Goal: Communication & Community: Participate in discussion

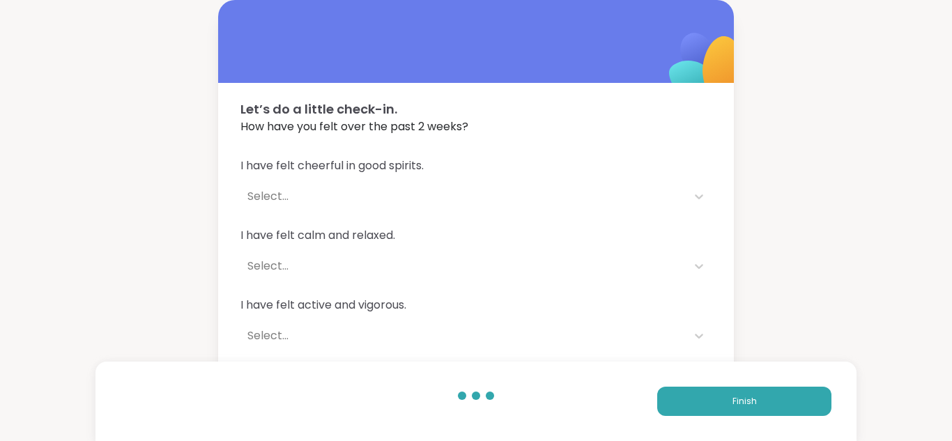
click at [698, 404] on button "Finish" at bounding box center [744, 401] width 174 height 29
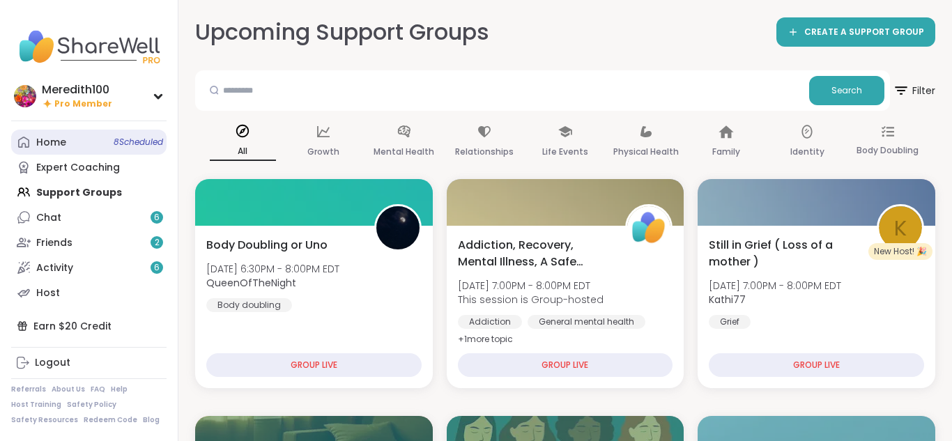
click at [82, 139] on link "Home 8 Scheduled" at bounding box center [88, 142] width 155 height 25
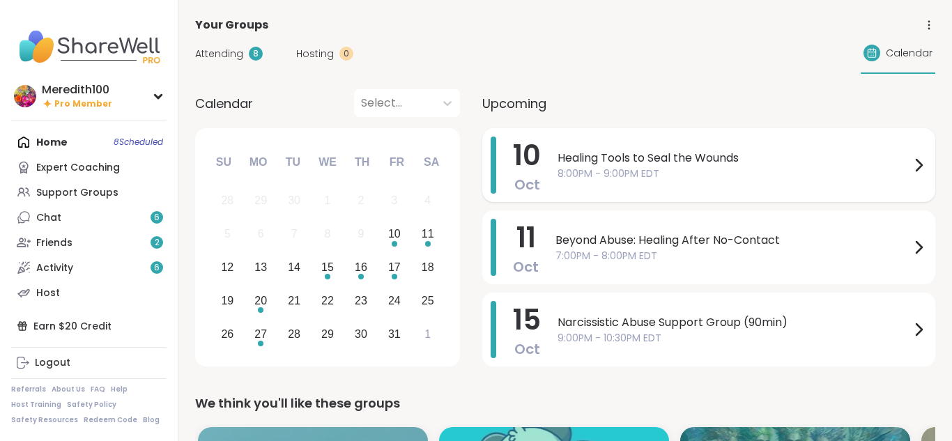
click at [577, 185] on div "Healing Tools to Seal the Wounds 8:00PM - 9:00PM EDT" at bounding box center [743, 165] width 370 height 57
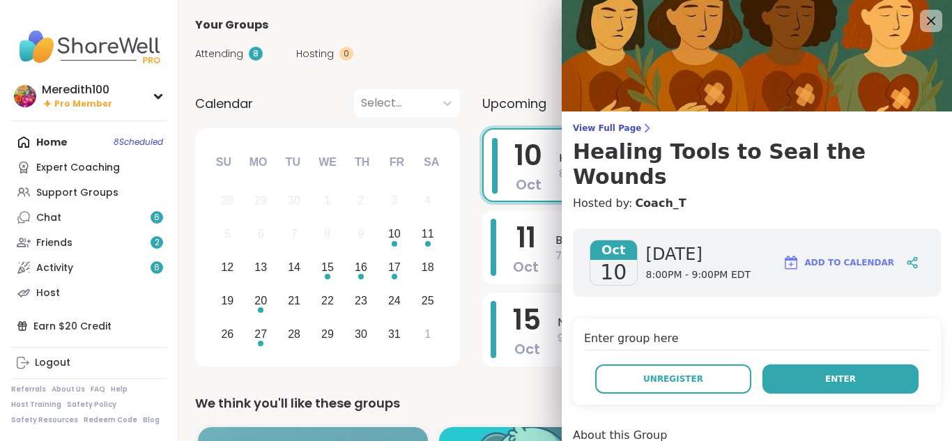
click at [892, 365] on button "Enter" at bounding box center [841, 379] width 156 height 29
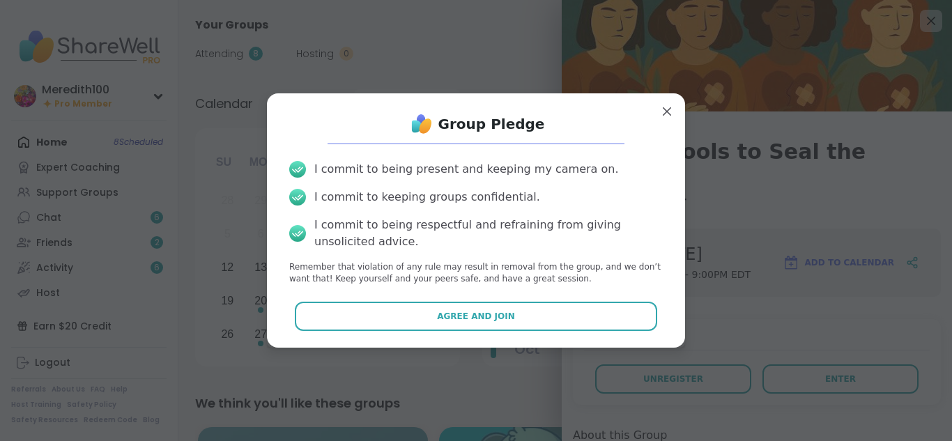
click at [521, 299] on div "Group Pledge I commit to being present and keeping my camera on. I commit to ke…" at bounding box center [476, 220] width 396 height 231
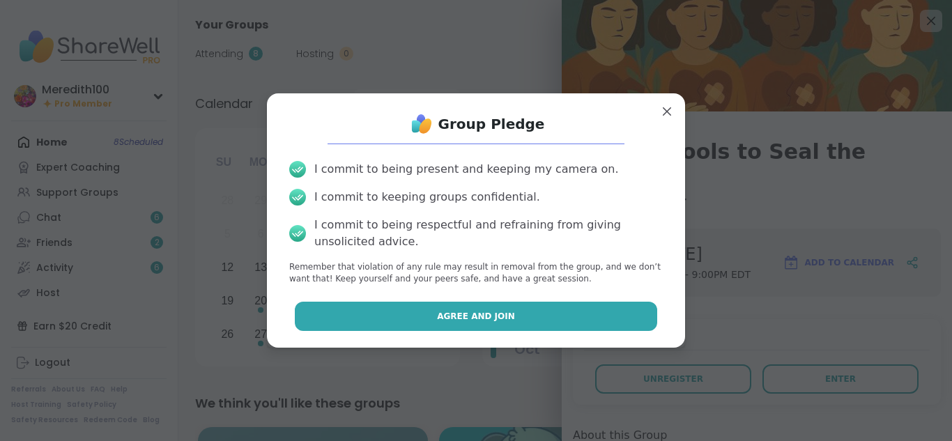
click at [524, 308] on button "Agree and Join" at bounding box center [476, 316] width 363 height 29
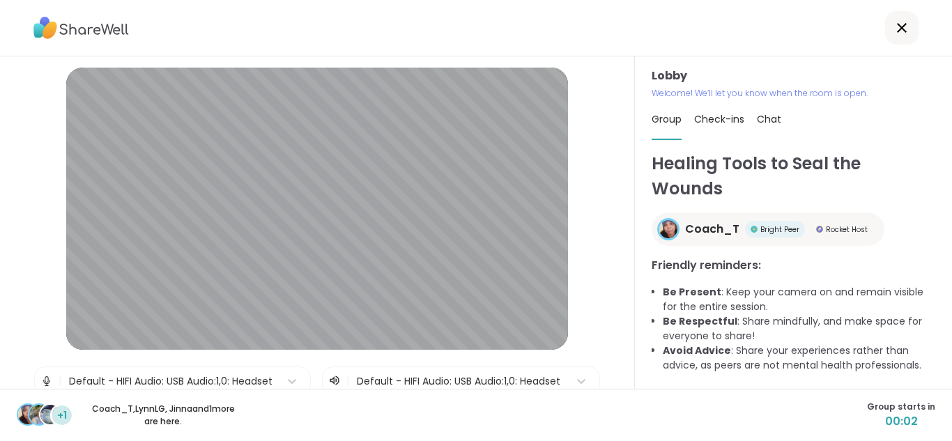
click at [47, 379] on img at bounding box center [46, 381] width 13 height 28
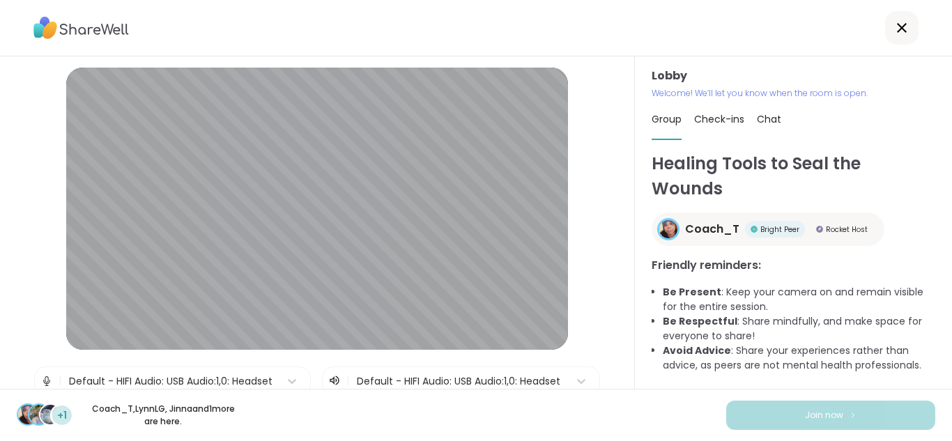
click at [45, 379] on img at bounding box center [46, 381] width 13 height 28
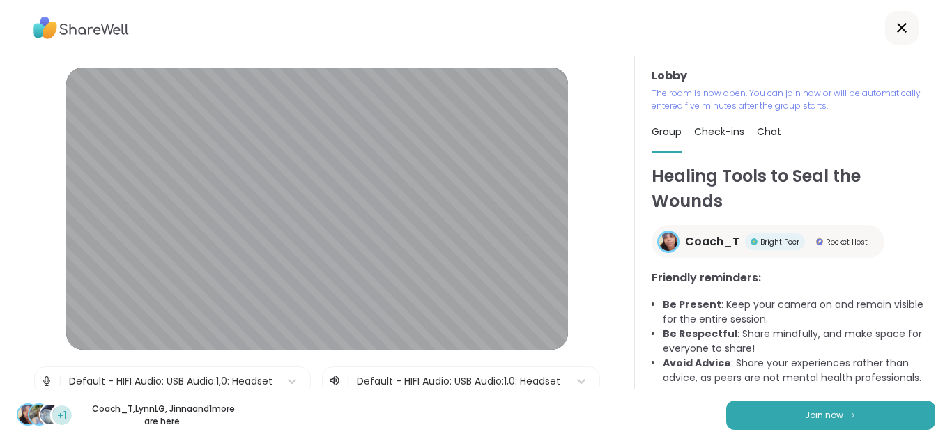
click at [48, 380] on img at bounding box center [46, 381] width 13 height 28
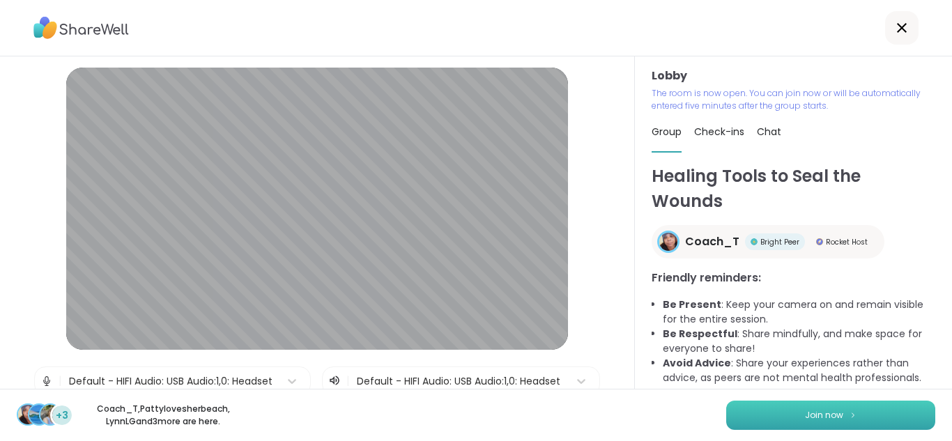
click at [766, 409] on button "Join now" at bounding box center [831, 415] width 209 height 29
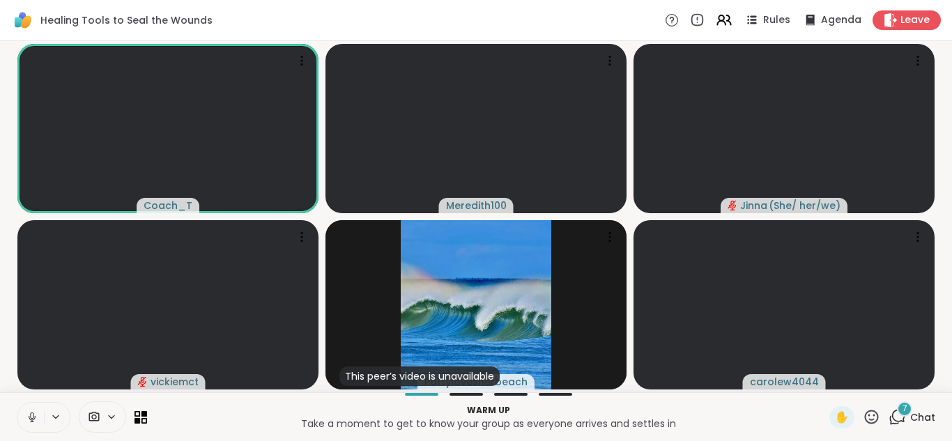
click at [902, 418] on icon at bounding box center [897, 417] width 17 height 17
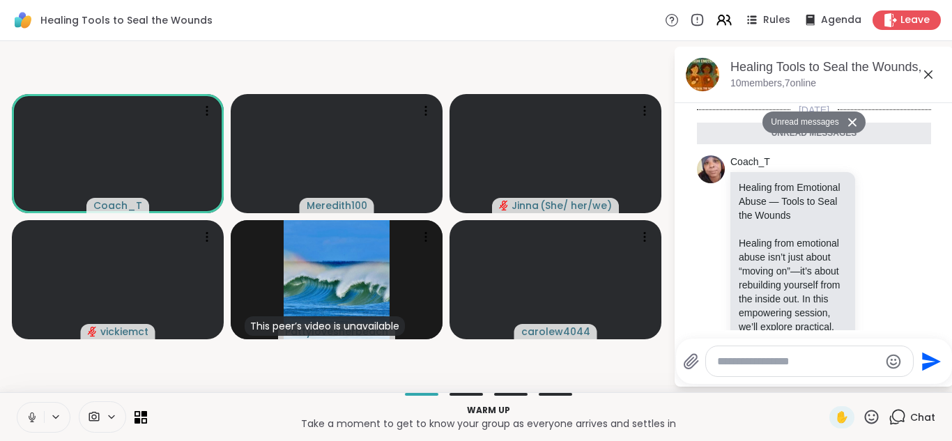
scroll to position [1316, 0]
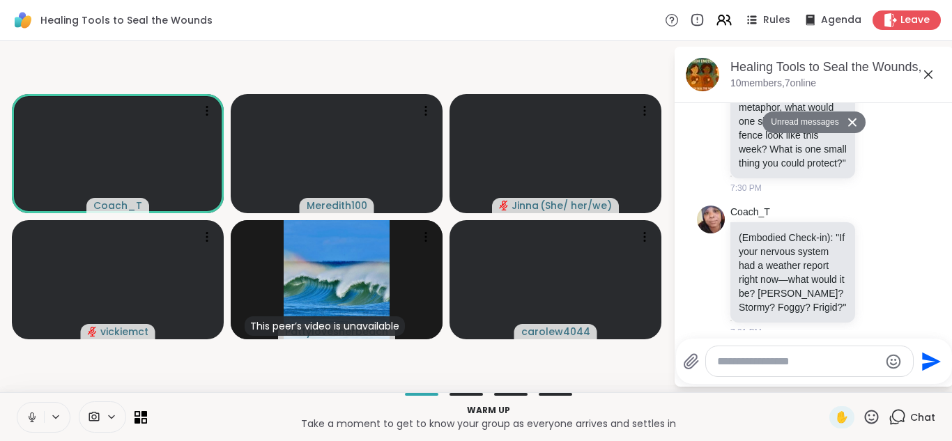
click at [925, 76] on icon at bounding box center [928, 74] width 17 height 17
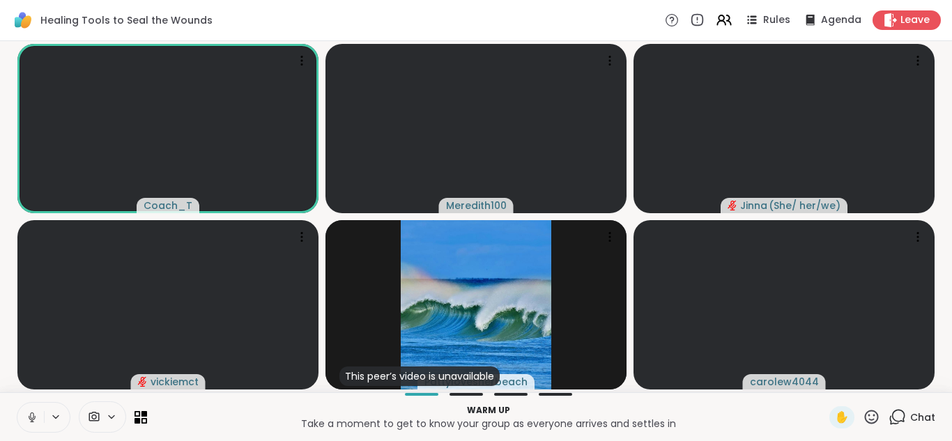
click at [33, 421] on icon at bounding box center [32, 417] width 13 height 13
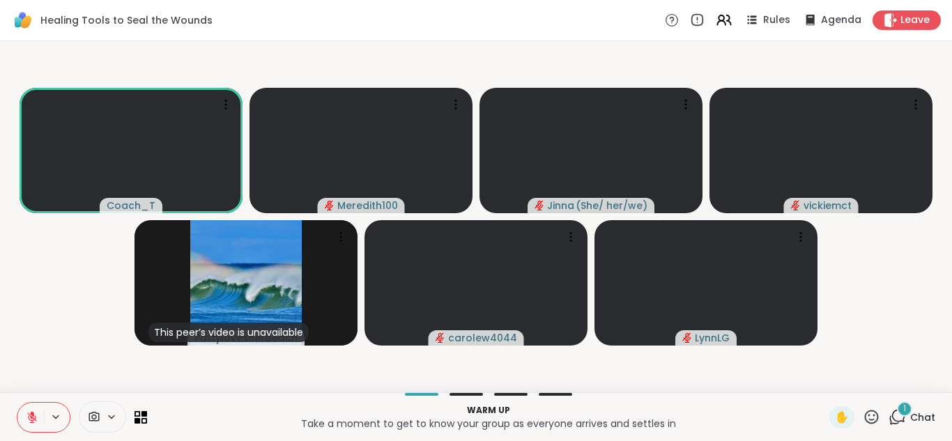
click at [896, 414] on icon at bounding box center [897, 417] width 17 height 17
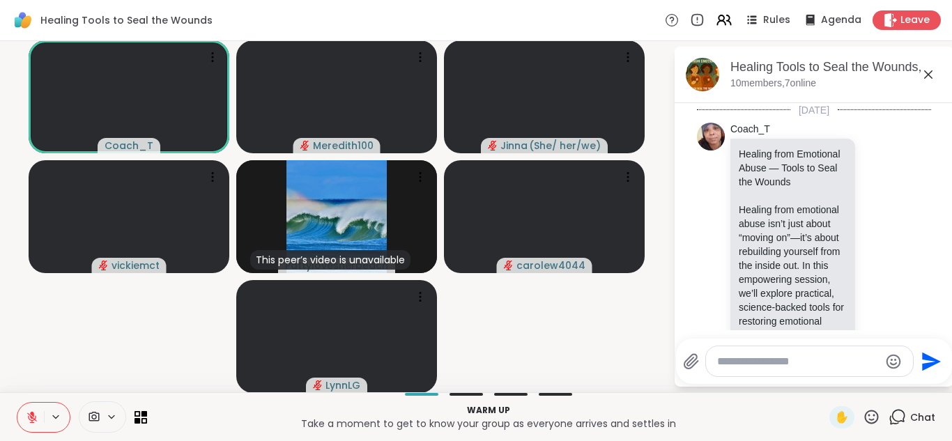
scroll to position [1404, 0]
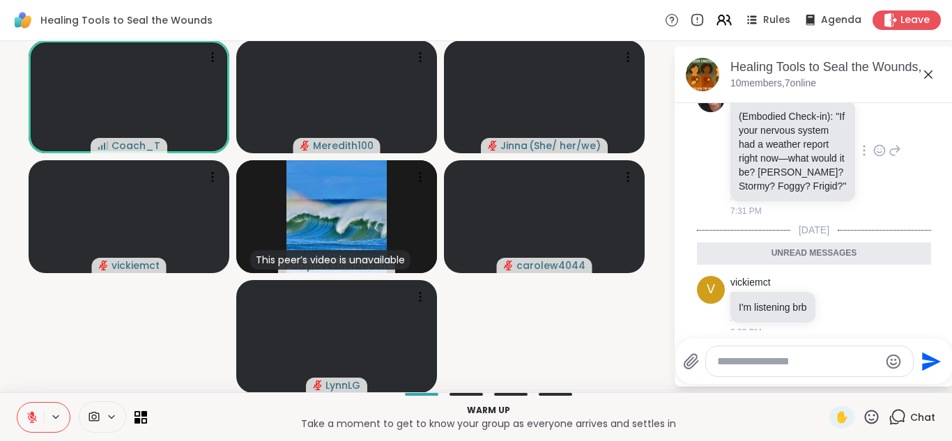
click at [906, 178] on div "Coach_T (Embodied Check-in): "If your nervous system had a weather report right…" at bounding box center [814, 151] width 234 height 144
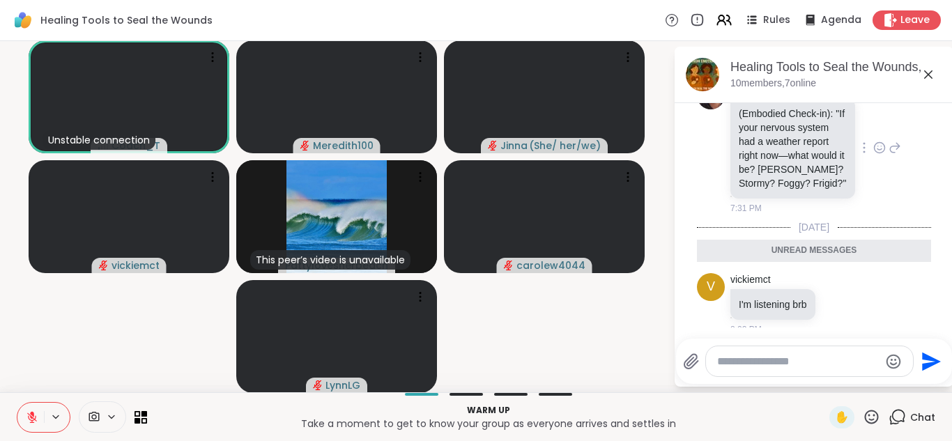
scroll to position [1, 0]
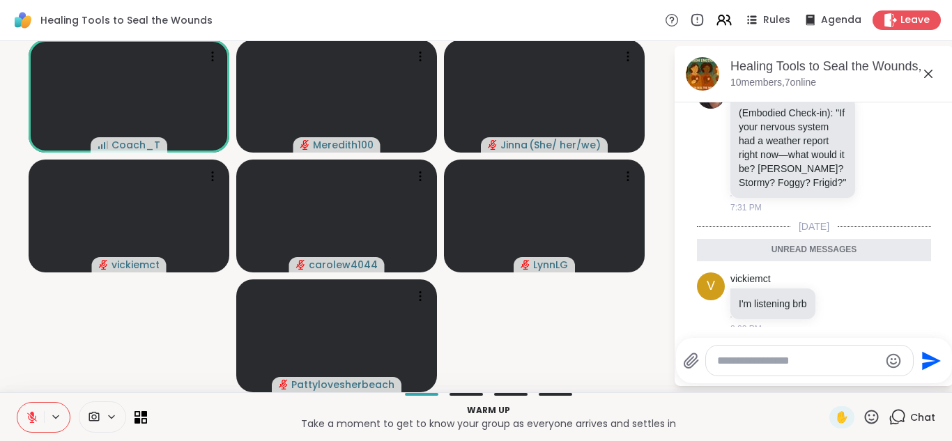
click at [928, 72] on icon at bounding box center [928, 74] width 17 height 17
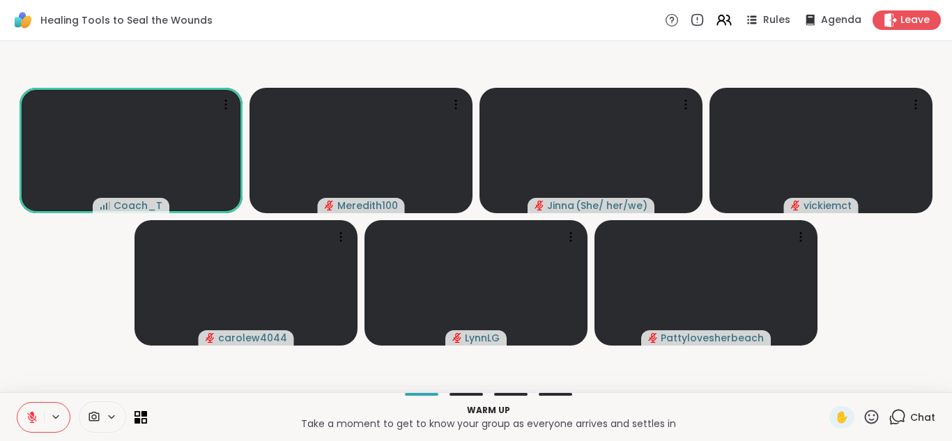
scroll to position [0, 0]
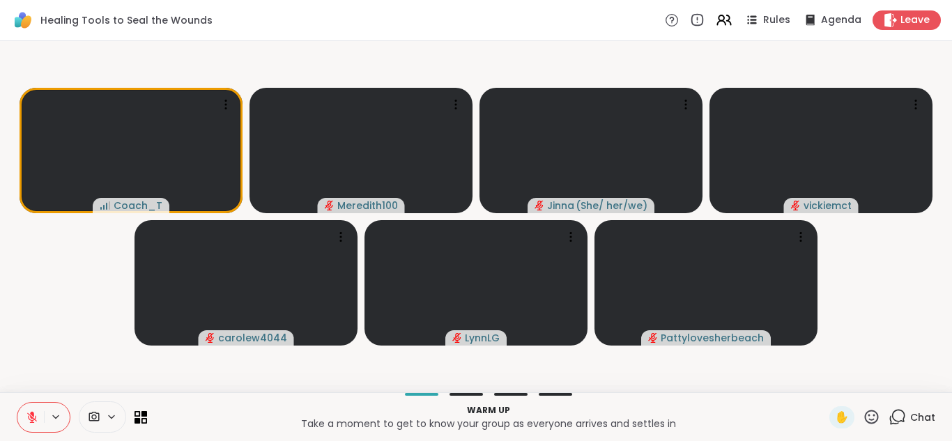
click at [670, 72] on video-player-container "Coach_T Meredith100 Jinna ( She/ her/we ) vickiemct carolew4044 [PERSON_NAME]" at bounding box center [476, 217] width 936 height 340
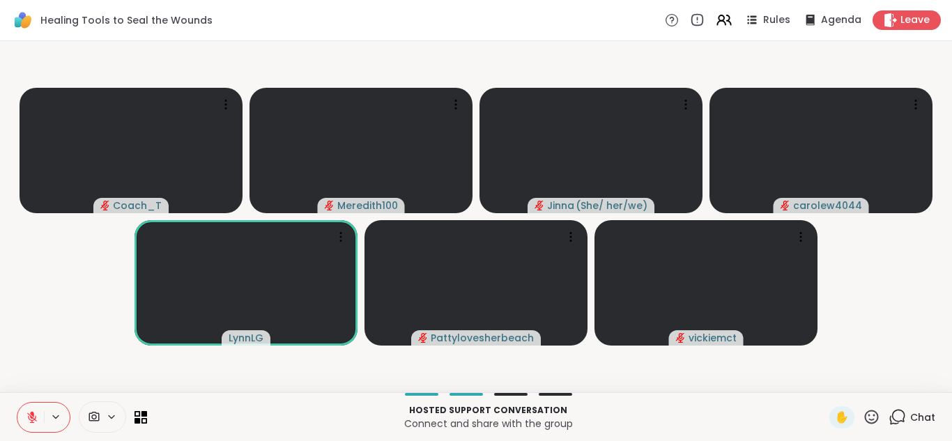
click at [32, 419] on icon at bounding box center [32, 417] width 13 height 13
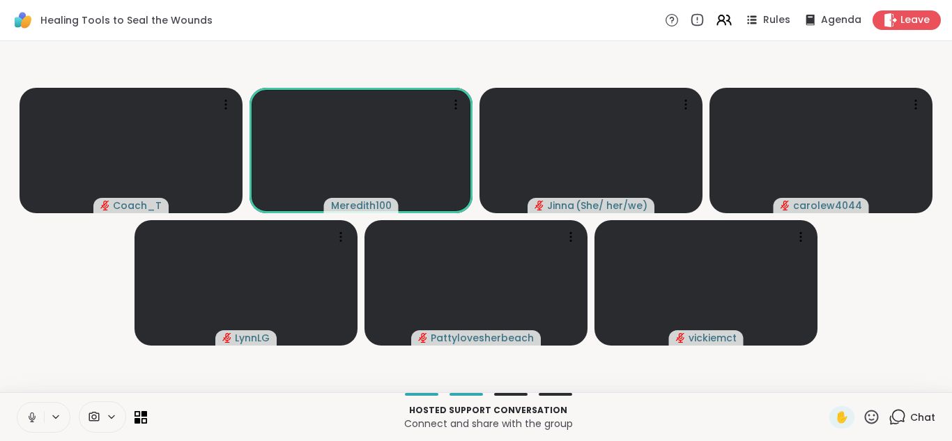
click at [33, 420] on icon at bounding box center [32, 417] width 13 height 13
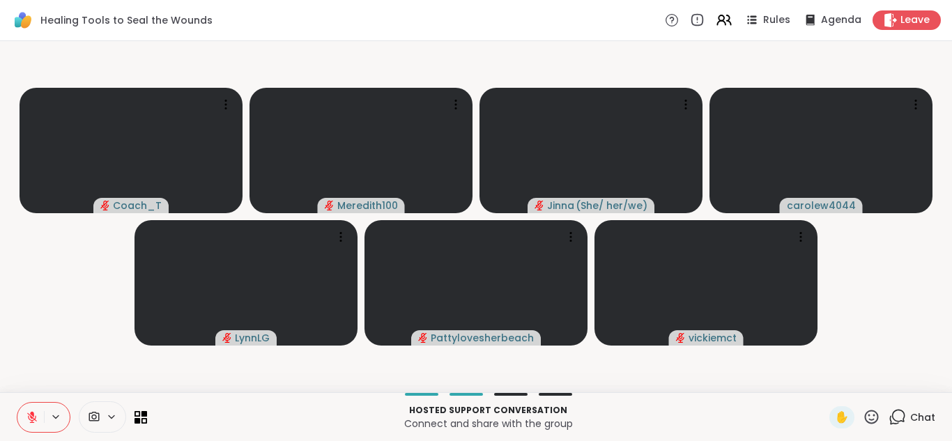
click at [33, 421] on icon at bounding box center [32, 417] width 13 height 13
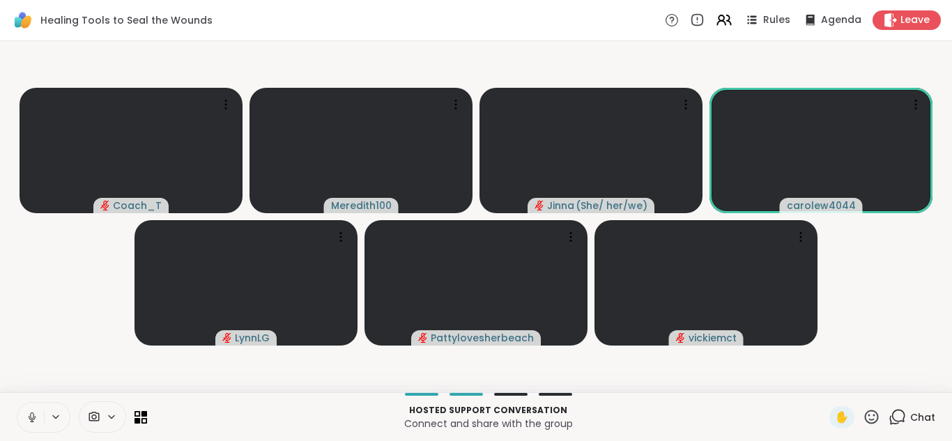
click at [33, 421] on icon at bounding box center [32, 417] width 13 height 13
click at [139, 415] on icon at bounding box center [138, 414] width 6 height 6
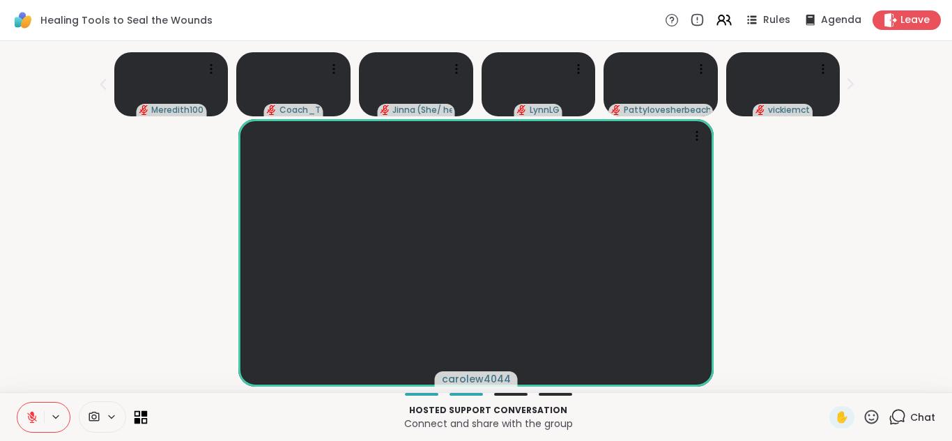
click at [144, 420] on icon at bounding box center [141, 417] width 13 height 13
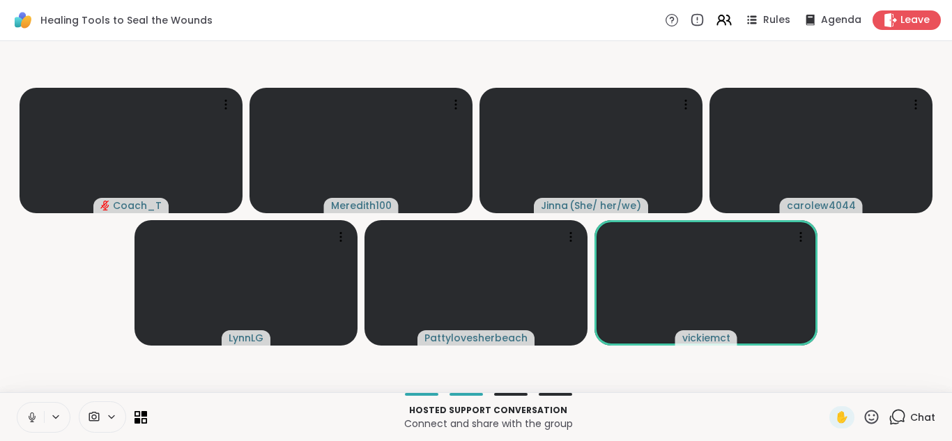
click at [36, 411] on icon at bounding box center [32, 417] width 13 height 13
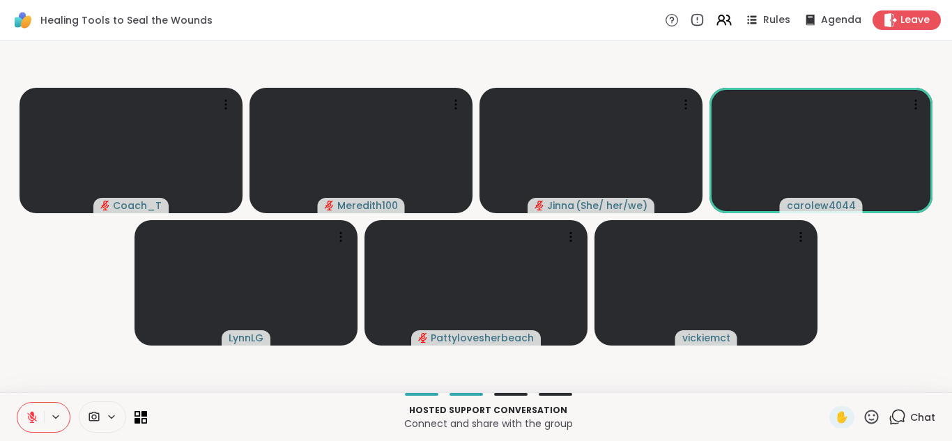
click at [36, 411] on icon at bounding box center [32, 417] width 13 height 13
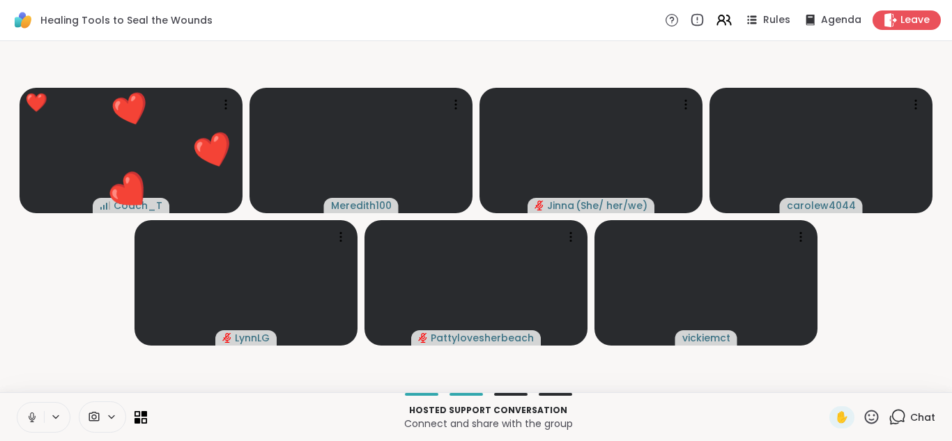
click at [874, 416] on icon at bounding box center [871, 417] width 17 height 17
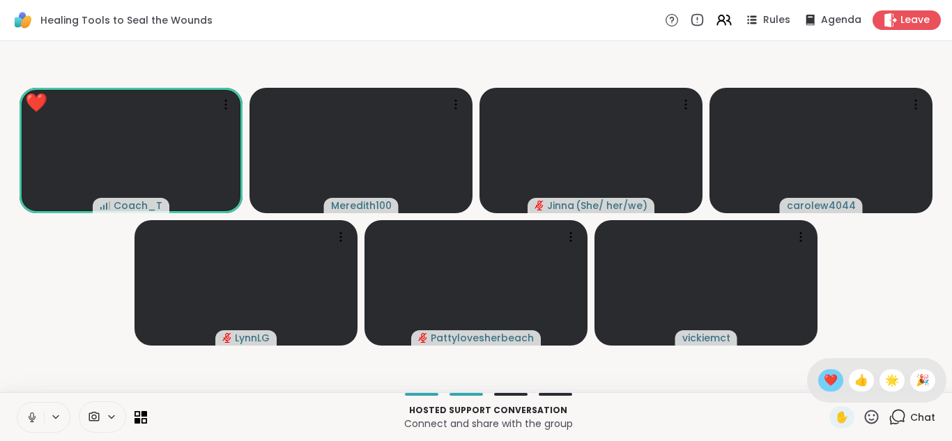
click at [828, 379] on span "❤️" at bounding box center [831, 380] width 14 height 17
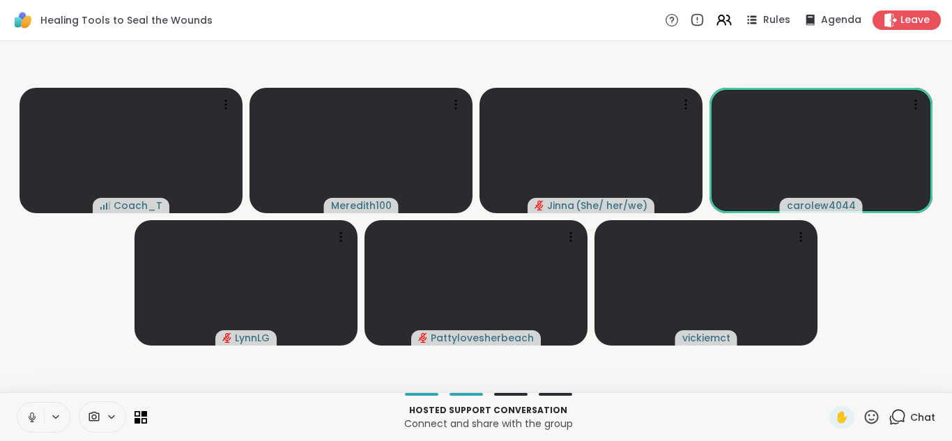
click at [873, 426] on div "✋" at bounding box center [855, 417] width 51 height 22
click at [873, 421] on icon at bounding box center [871, 417] width 17 height 17
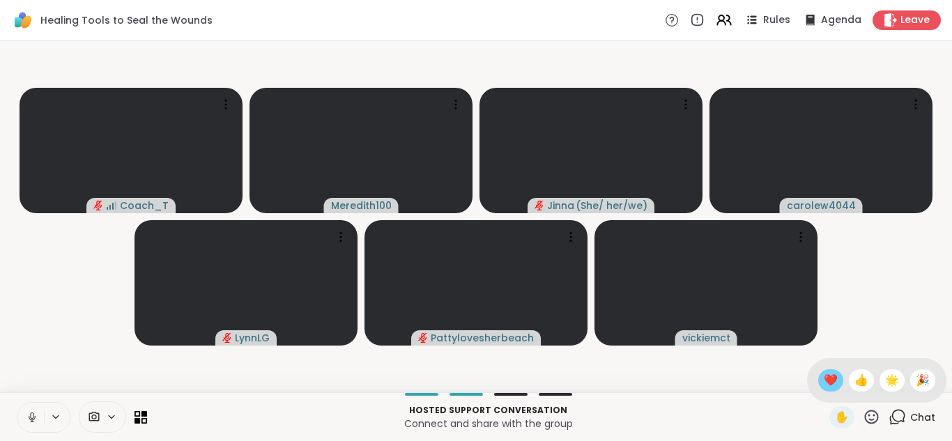
click at [832, 379] on span "❤️" at bounding box center [831, 380] width 14 height 17
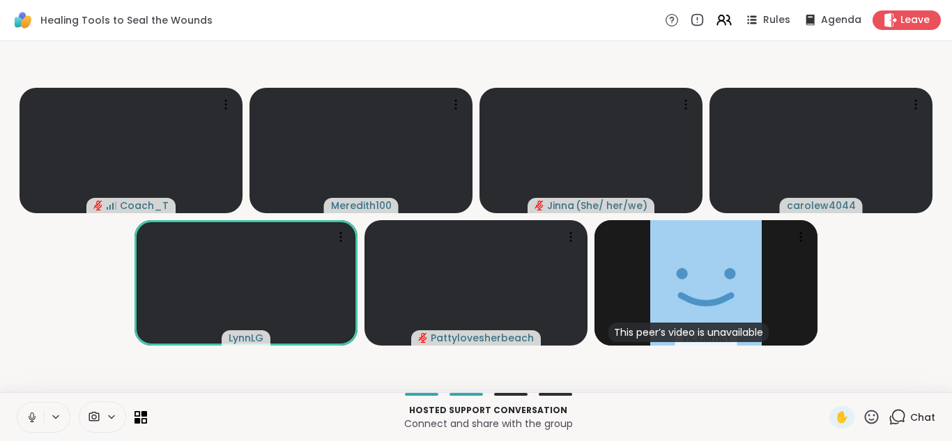
click at [872, 416] on icon at bounding box center [871, 417] width 17 height 17
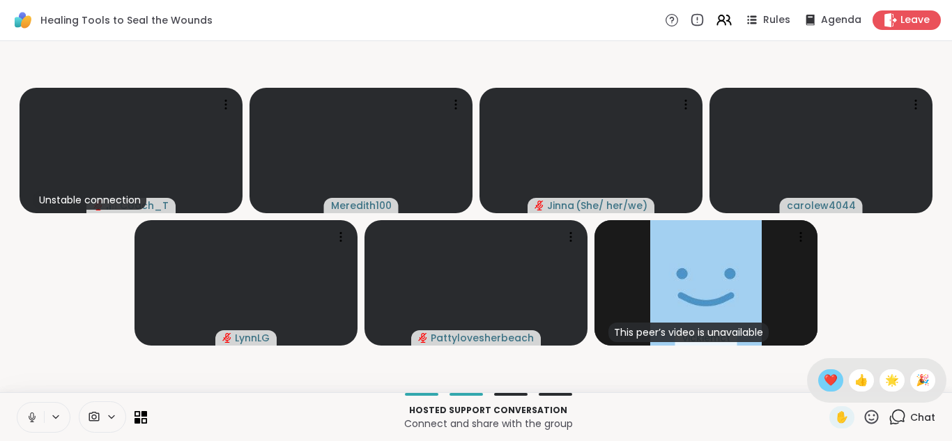
click at [834, 381] on span "❤️" at bounding box center [831, 380] width 14 height 17
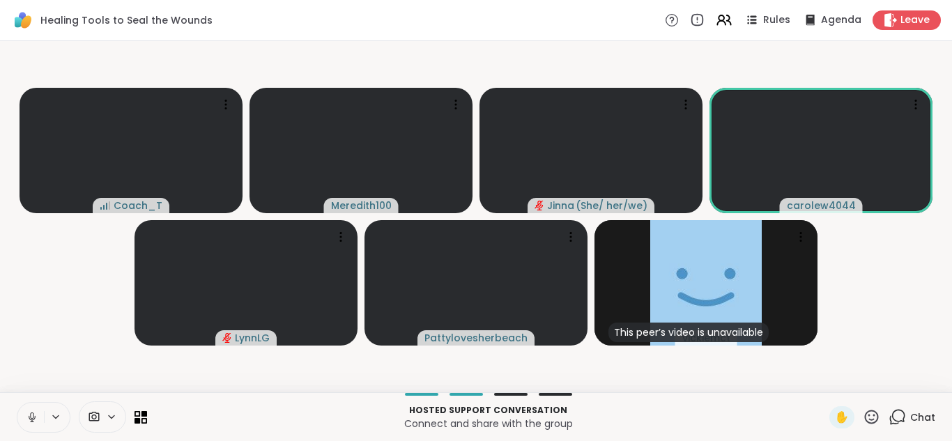
click at [872, 416] on icon at bounding box center [871, 417] width 17 height 17
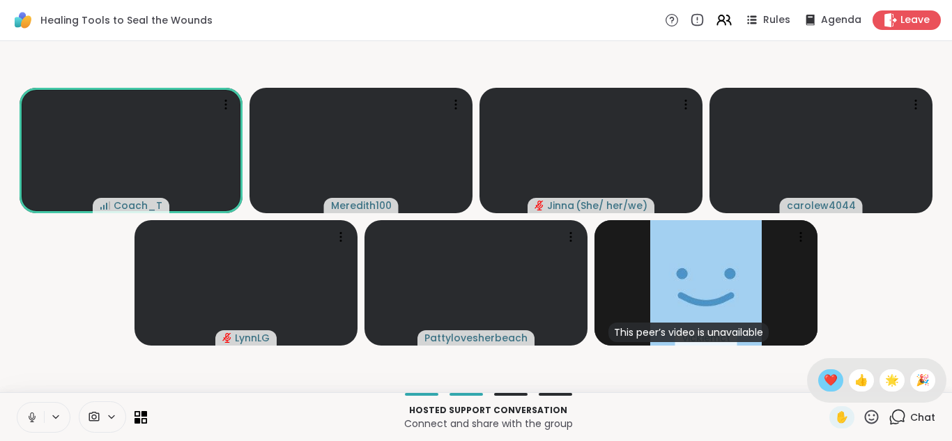
click at [829, 380] on span "❤️" at bounding box center [831, 380] width 14 height 17
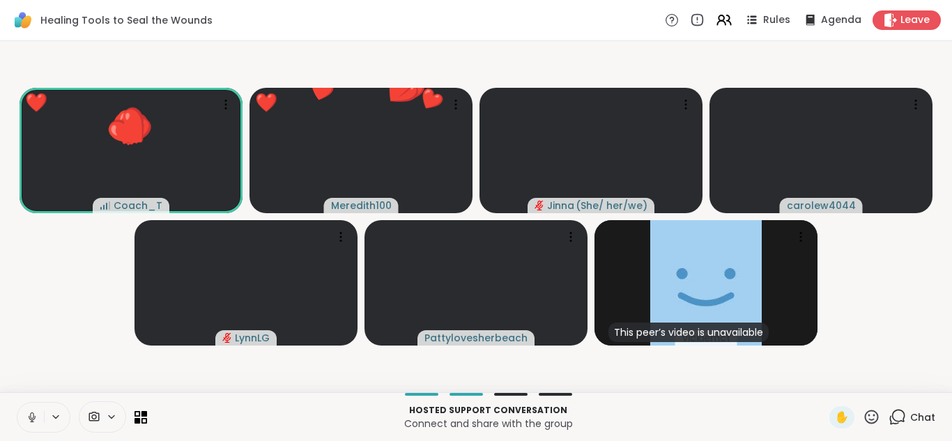
click at [829, 380] on video-player-container "❤️ Coach_T ❤️ ❤️ ❤️ ❤️ ❤️ ❤️ ❤️ ❤️ ❤️ ❤️ ❤️ ❤️ ❤️ ❤️ ❤️ ❤️ ❤️ ❤️ ❤️ ❤️ ❤️ ❤️ ❤️…" at bounding box center [476, 217] width 936 height 340
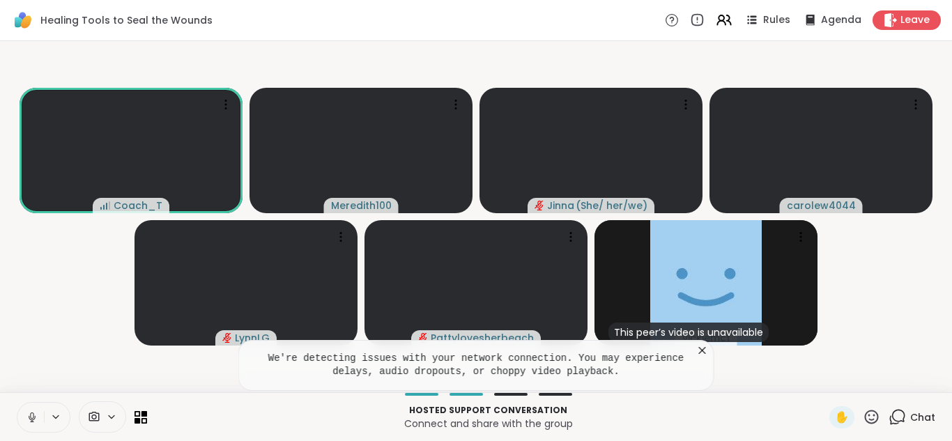
click at [874, 416] on icon at bounding box center [872, 417] width 14 height 14
click at [826, 377] on span "❤️" at bounding box center [831, 380] width 14 height 17
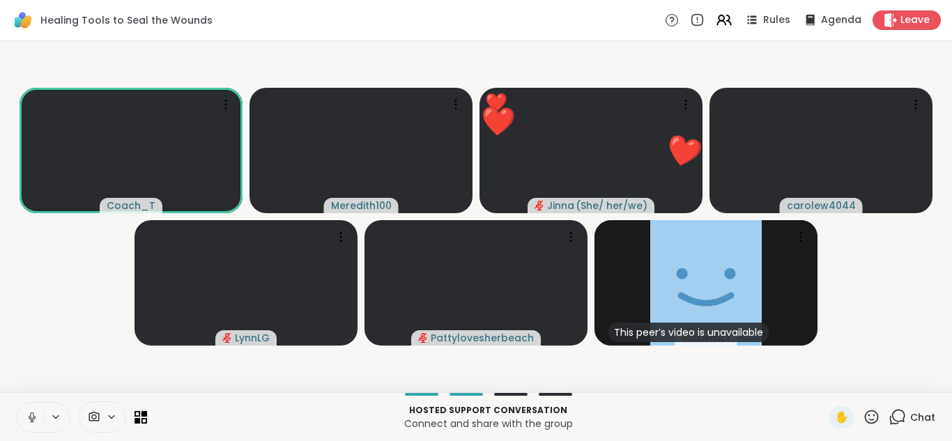
click at [870, 414] on icon at bounding box center [871, 417] width 17 height 17
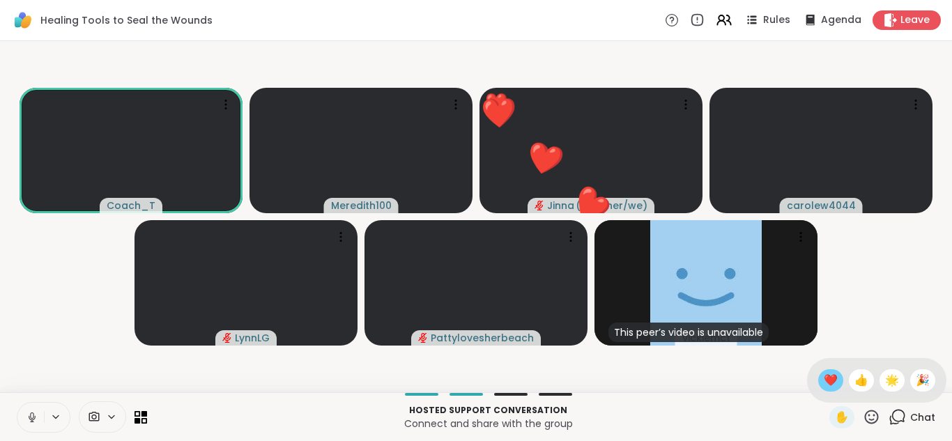
click at [833, 381] on span "❤️" at bounding box center [831, 380] width 14 height 17
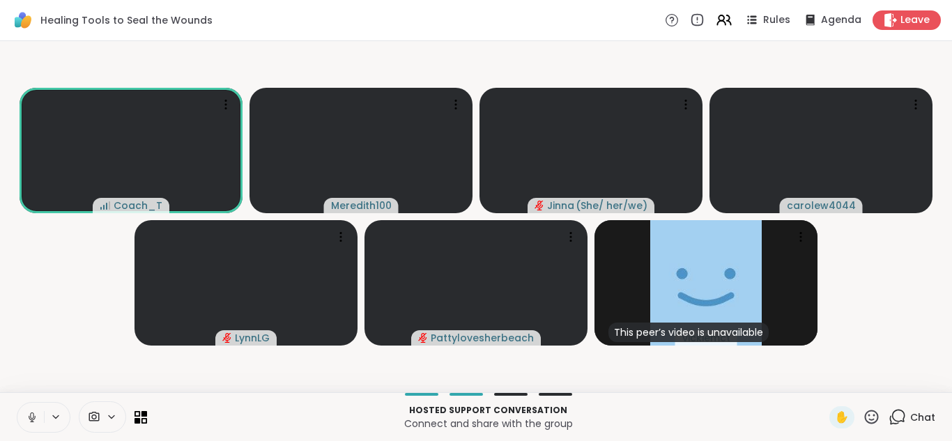
click at [872, 414] on icon at bounding box center [871, 417] width 17 height 17
click at [832, 378] on span "❤️" at bounding box center [831, 380] width 14 height 17
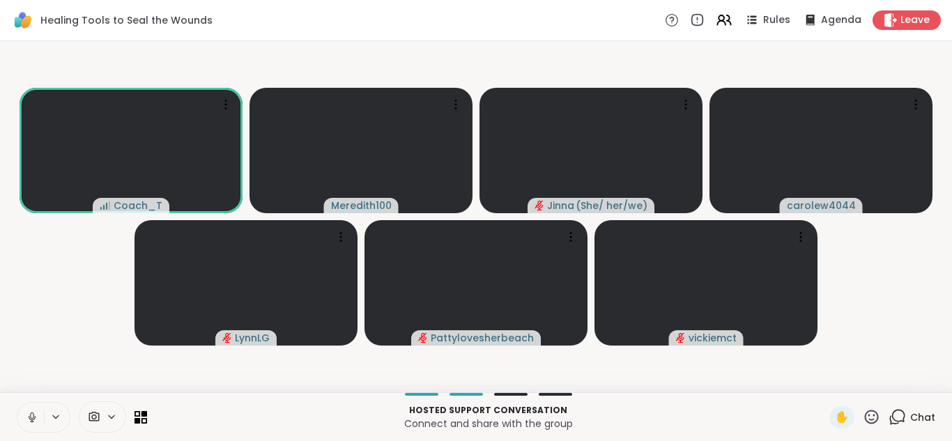
click at [874, 418] on icon at bounding box center [871, 417] width 17 height 17
click at [834, 383] on span "❤️" at bounding box center [831, 380] width 14 height 17
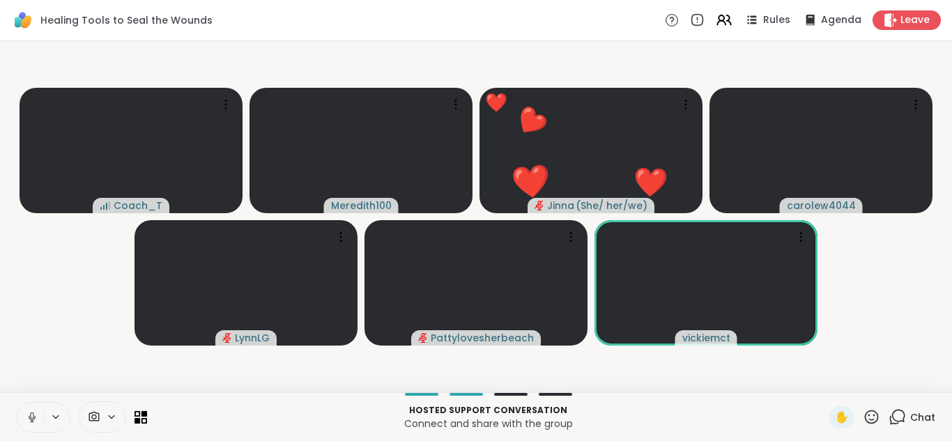
click at [873, 413] on icon at bounding box center [871, 417] width 17 height 17
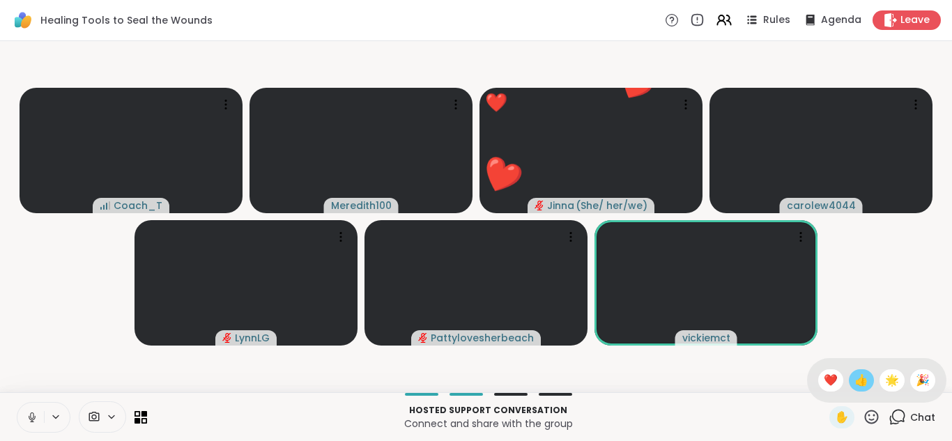
click at [864, 383] on span "👍" at bounding box center [862, 380] width 14 height 17
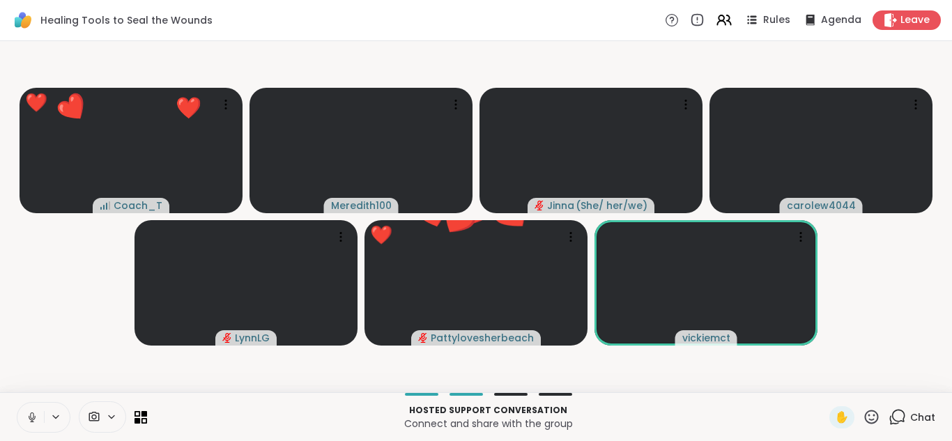
click at [901, 413] on icon at bounding box center [897, 417] width 17 height 17
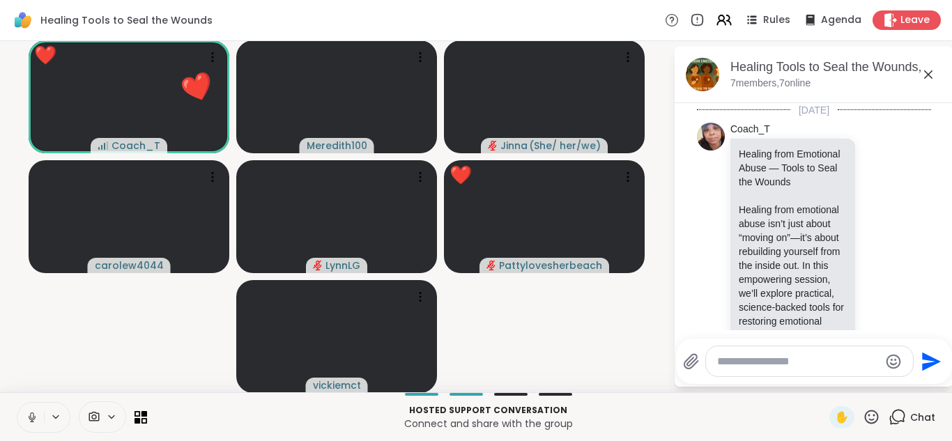
scroll to position [1357, 0]
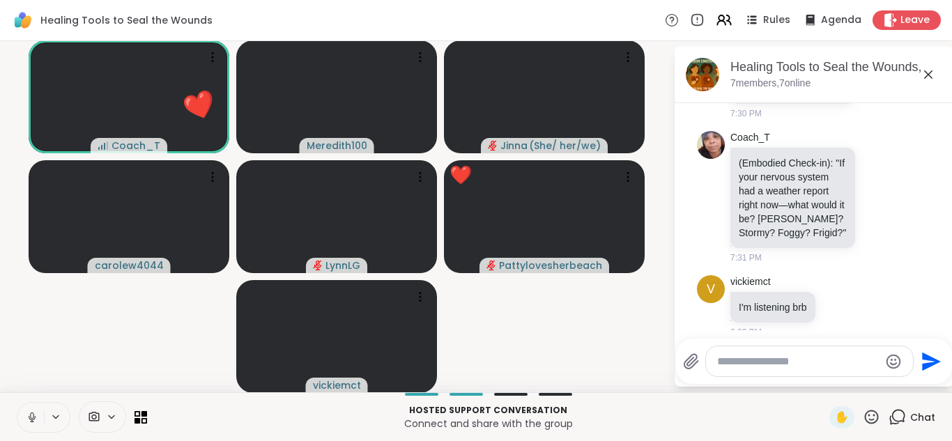
click at [772, 365] on textarea "Type your message" at bounding box center [798, 362] width 162 height 14
click at [29, 417] on icon at bounding box center [32, 417] width 13 height 13
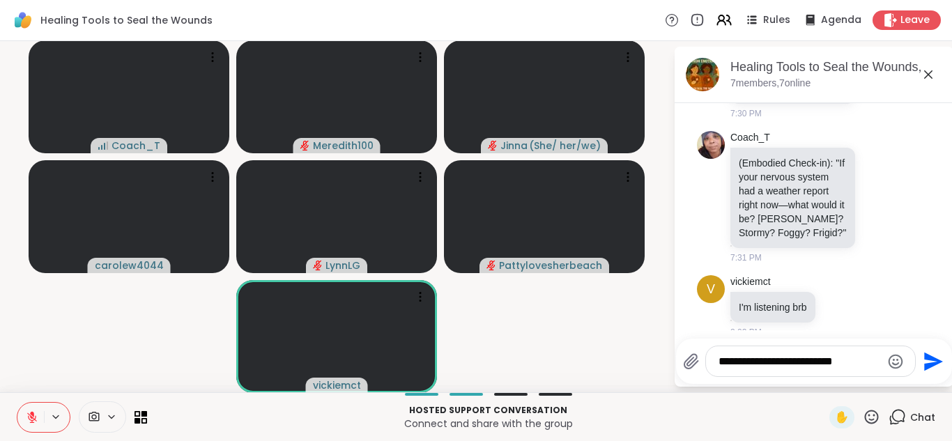
click at [860, 362] on textarea "**********" at bounding box center [800, 362] width 162 height 14
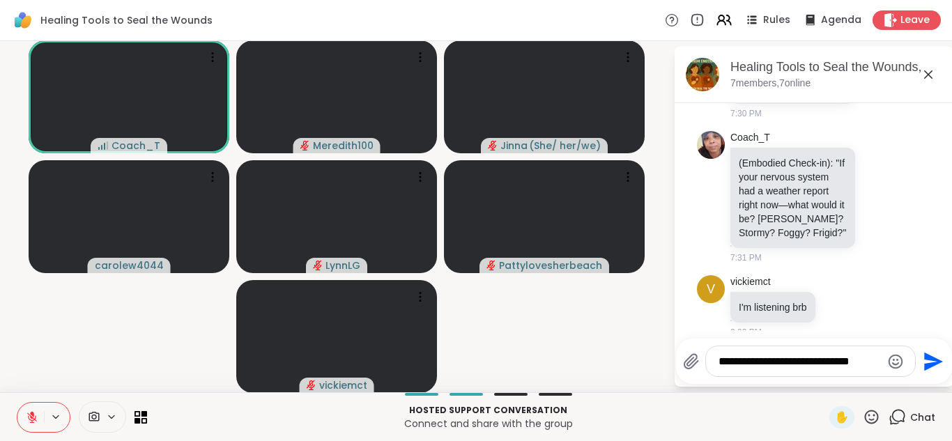
type textarea "**********"
click at [929, 361] on icon "Send" at bounding box center [932, 362] width 22 height 22
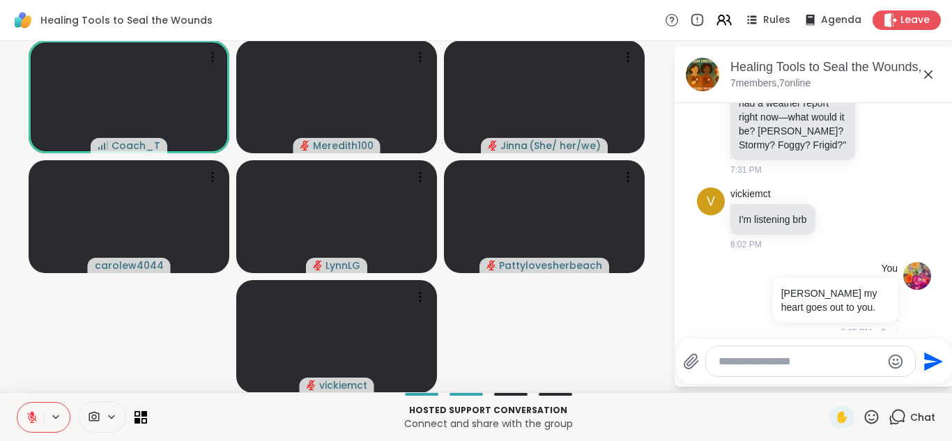
click at [928, 73] on icon at bounding box center [929, 74] width 8 height 8
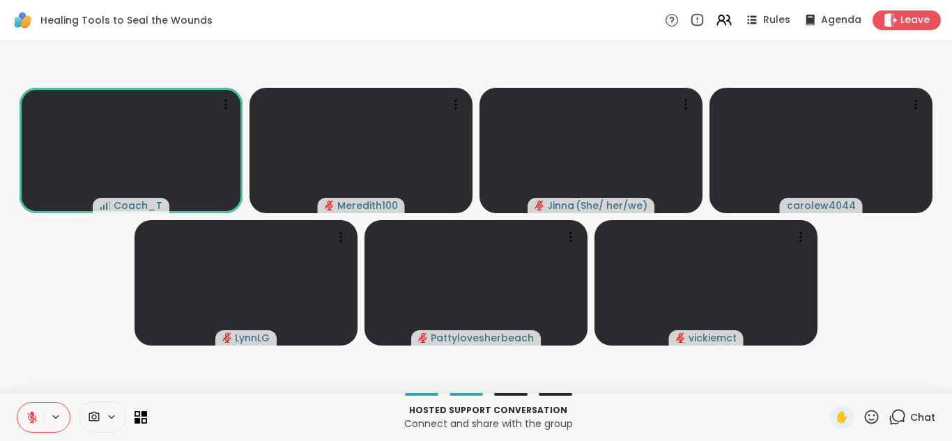
click at [31, 422] on icon at bounding box center [32, 418] width 10 height 10
click at [34, 416] on icon at bounding box center [32, 417] width 13 height 13
click at [873, 417] on icon at bounding box center [871, 417] width 17 height 17
click at [865, 382] on span "👍" at bounding box center [862, 380] width 14 height 17
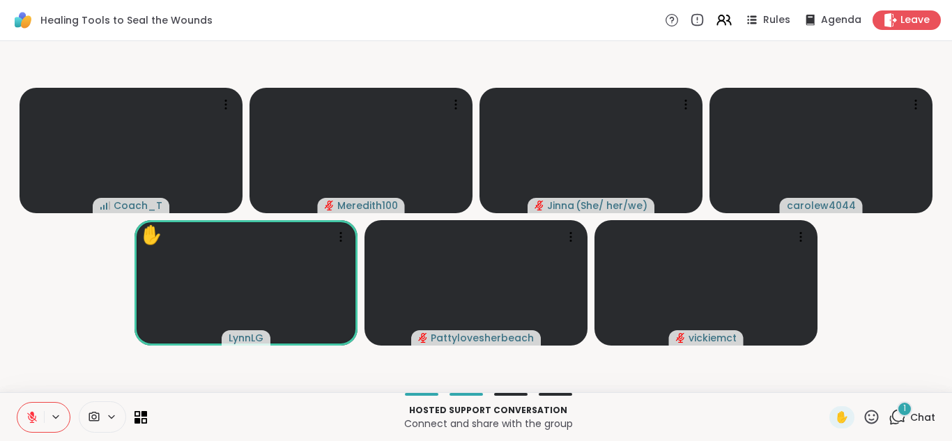
click at [899, 414] on icon at bounding box center [897, 417] width 17 height 17
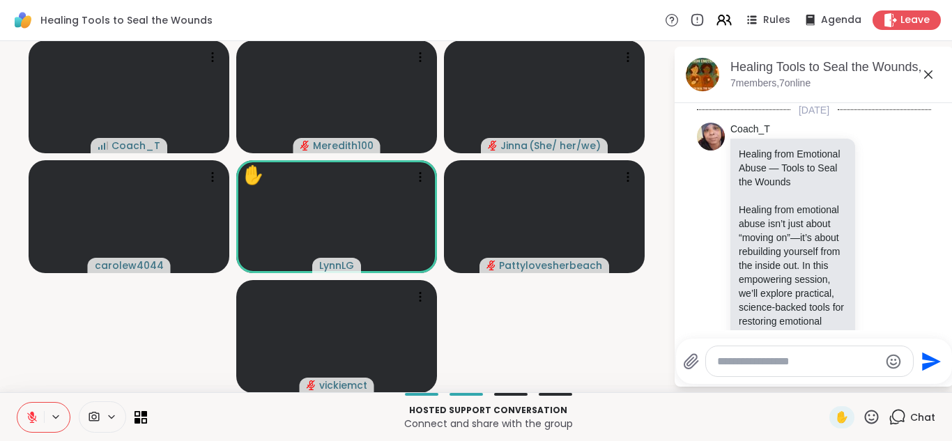
scroll to position [1637, 0]
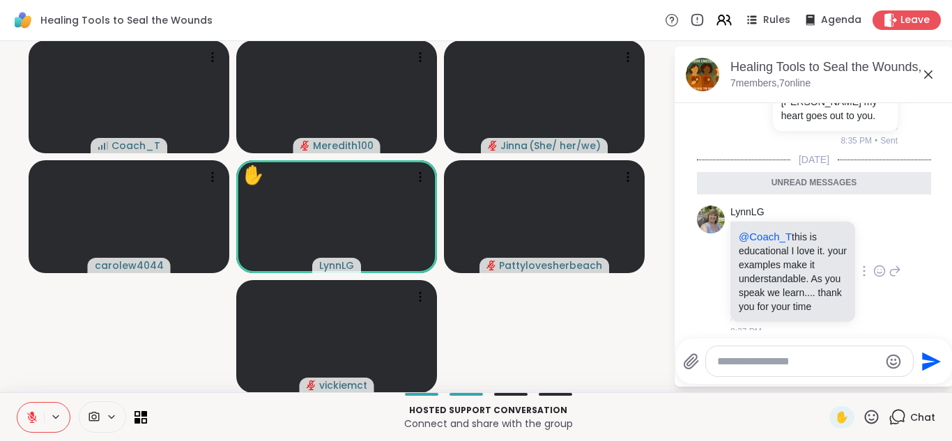
click at [880, 264] on icon at bounding box center [880, 271] width 13 height 14
click at [766, 243] on div "Select Reaction: Heart" at bounding box center [769, 249] width 13 height 13
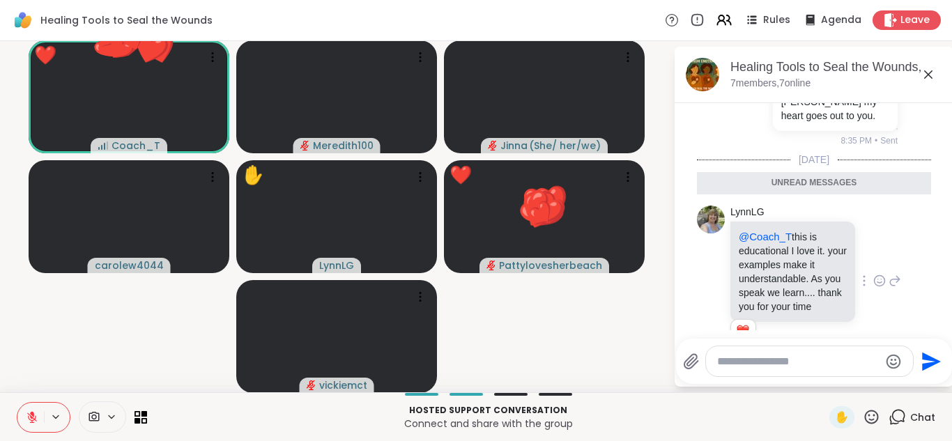
scroll to position [1657, 0]
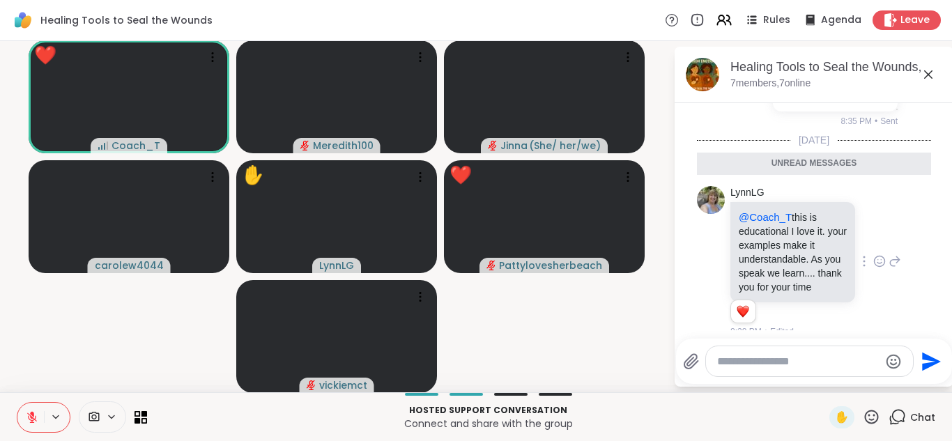
click at [927, 76] on icon at bounding box center [929, 74] width 8 height 8
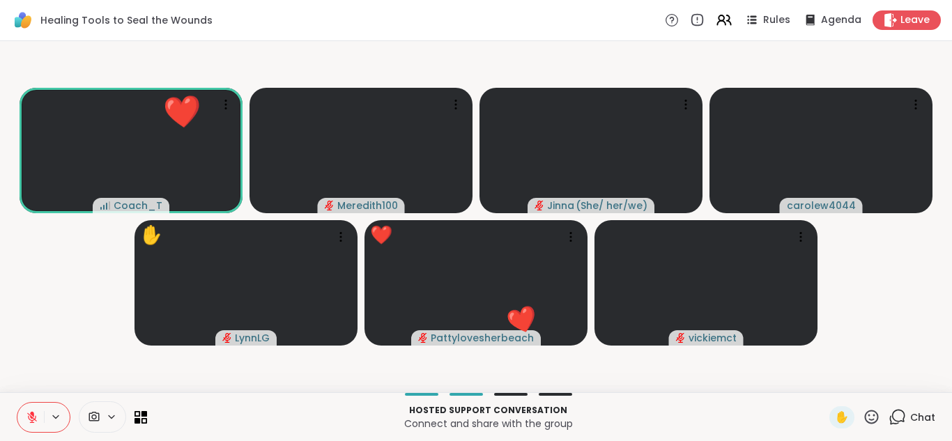
click at [872, 418] on icon at bounding box center [871, 417] width 17 height 17
click at [897, 416] on icon at bounding box center [897, 417] width 17 height 17
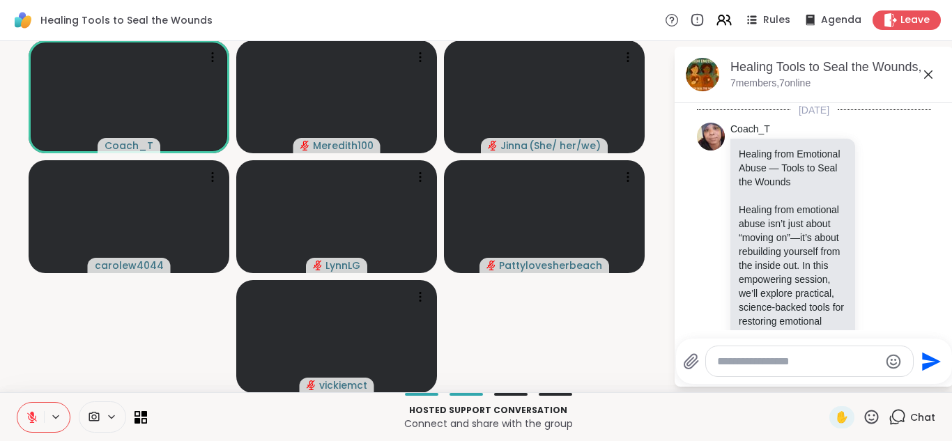
scroll to position [1610, 0]
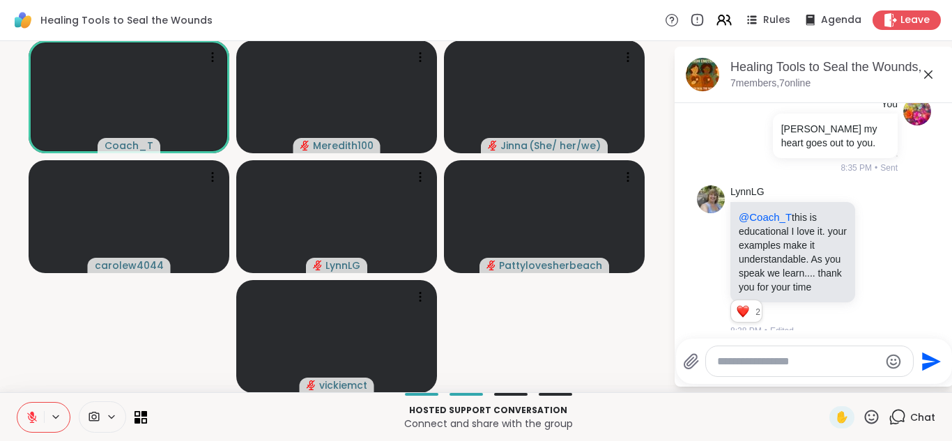
click at [752, 363] on textarea "Type your message" at bounding box center [798, 362] width 162 height 14
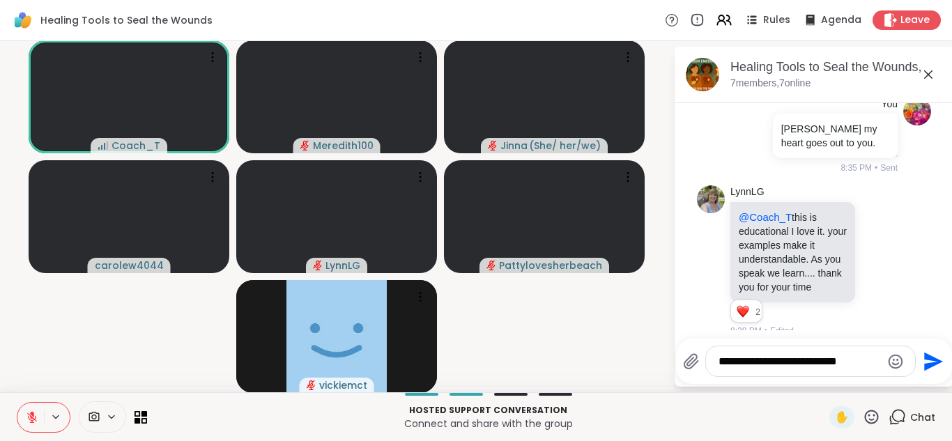
type textarea "**********"
click at [928, 360] on icon "Send" at bounding box center [932, 362] width 22 height 22
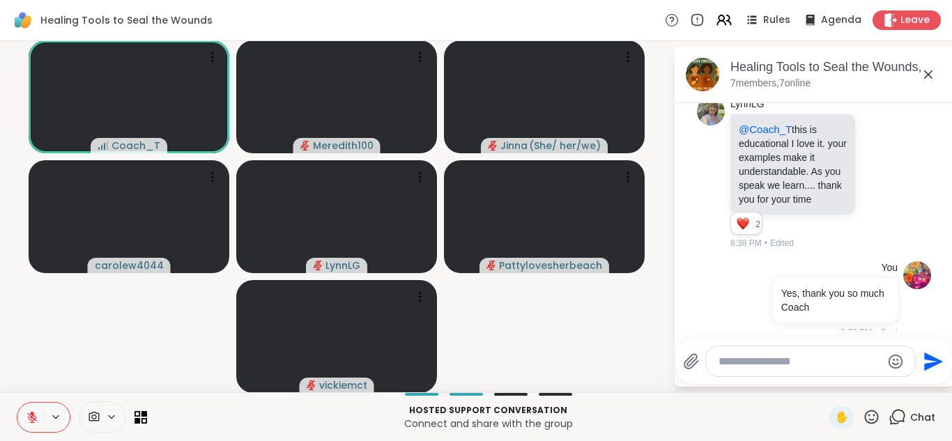
click at [928, 71] on icon at bounding box center [928, 74] width 17 height 17
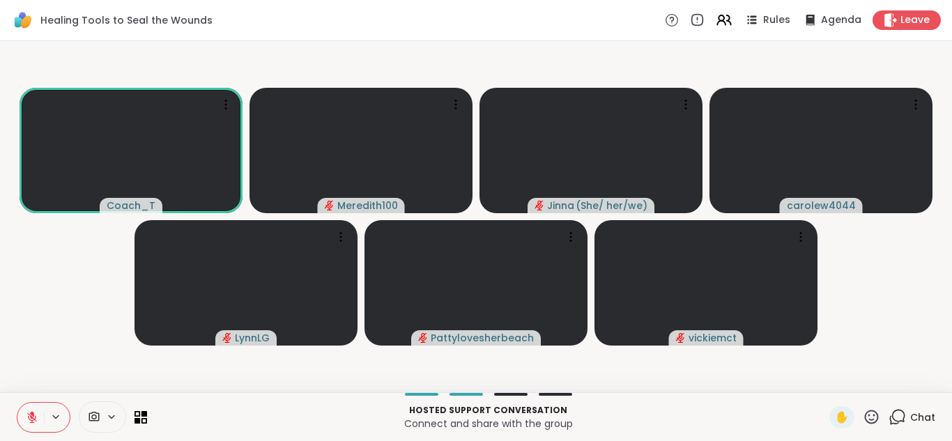
click at [900, 420] on icon at bounding box center [897, 417] width 17 height 17
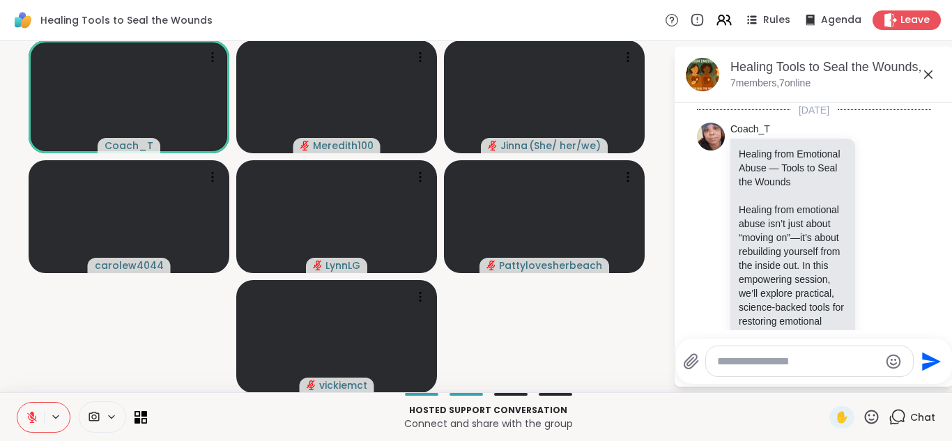
scroll to position [1718, 0]
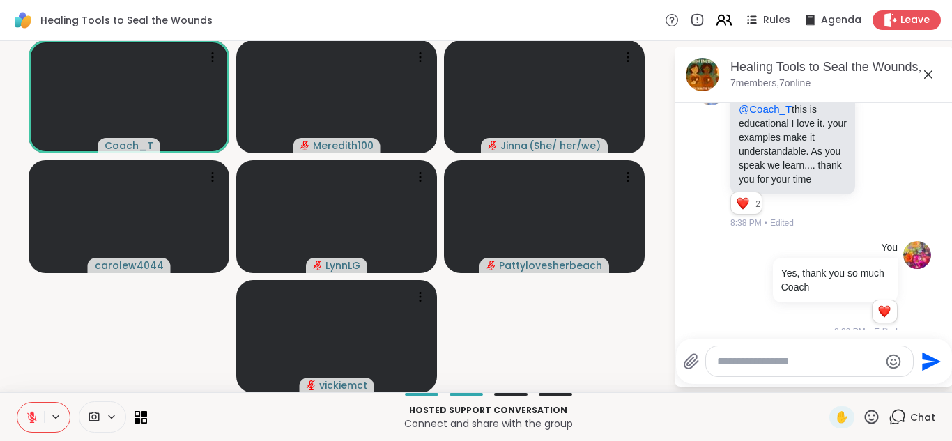
click at [731, 19] on icon at bounding box center [723, 19] width 17 height 17
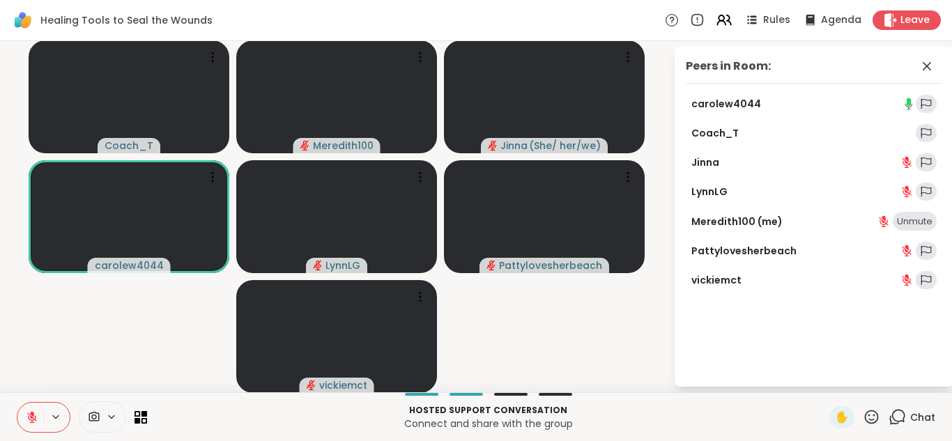
click at [710, 163] on link "Jinna" at bounding box center [706, 162] width 28 height 14
click at [926, 64] on icon at bounding box center [927, 66] width 8 height 8
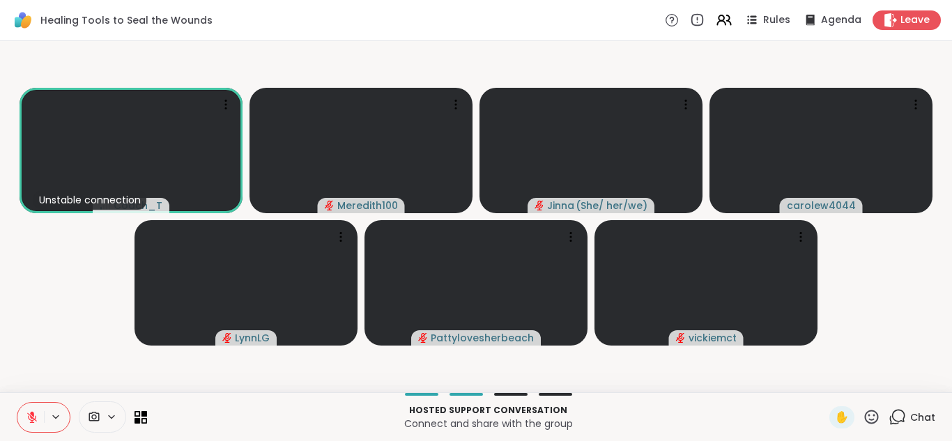
click at [29, 420] on icon at bounding box center [32, 418] width 10 height 10
click at [36, 416] on icon at bounding box center [32, 417] width 13 height 13
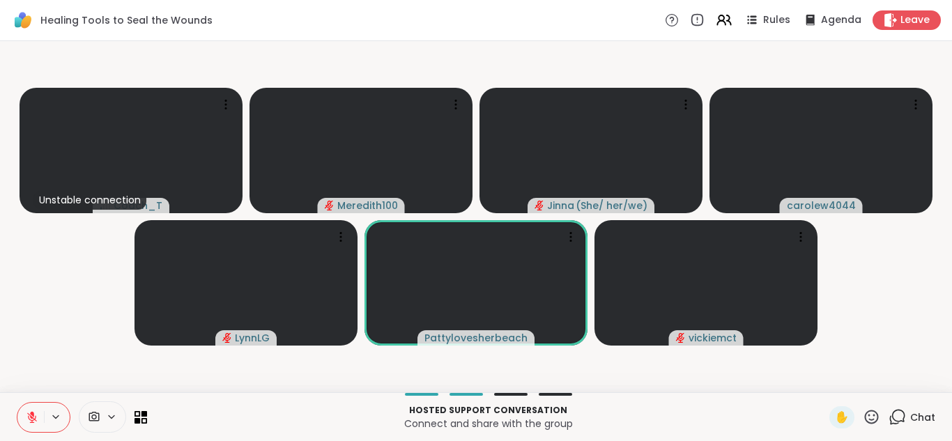
click at [32, 423] on button at bounding box center [30, 417] width 26 height 29
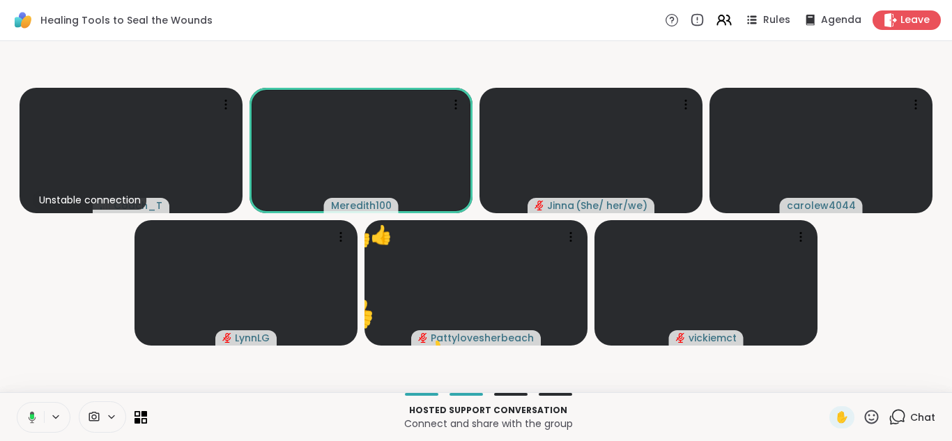
click at [29, 419] on icon at bounding box center [30, 417] width 13 height 13
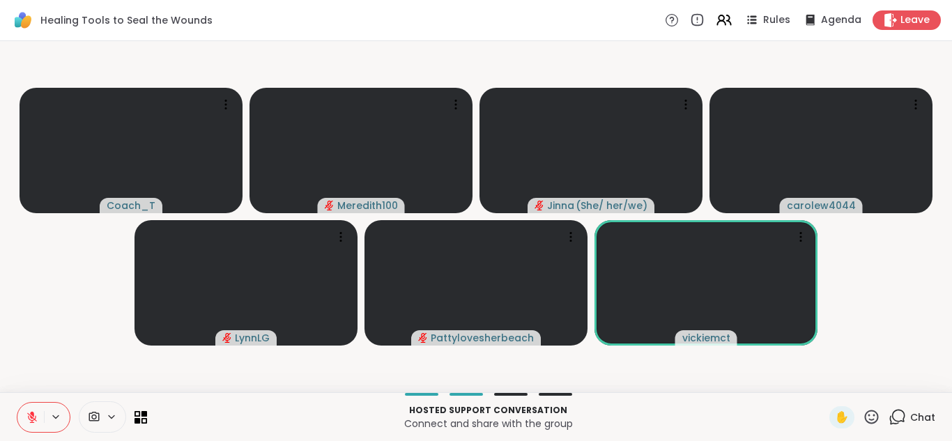
click at [875, 417] on icon at bounding box center [871, 417] width 17 height 17
click at [831, 376] on span "❤️" at bounding box center [831, 380] width 14 height 17
click at [896, 414] on icon at bounding box center [897, 417] width 17 height 17
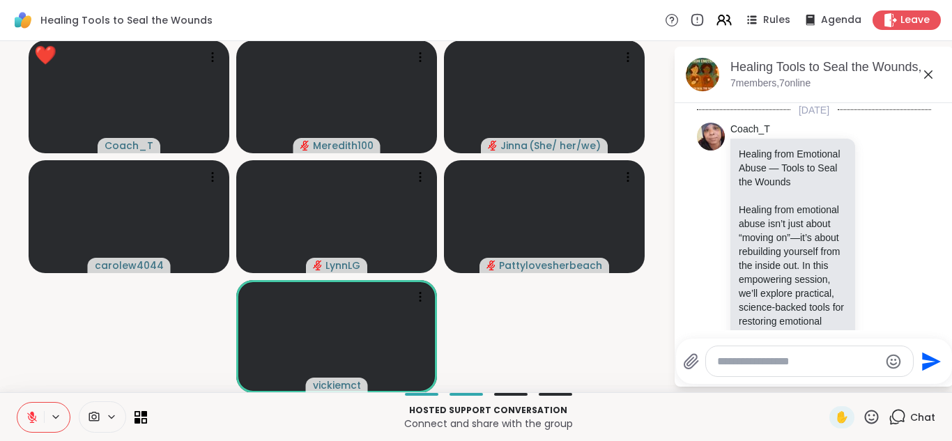
scroll to position [1853, 0]
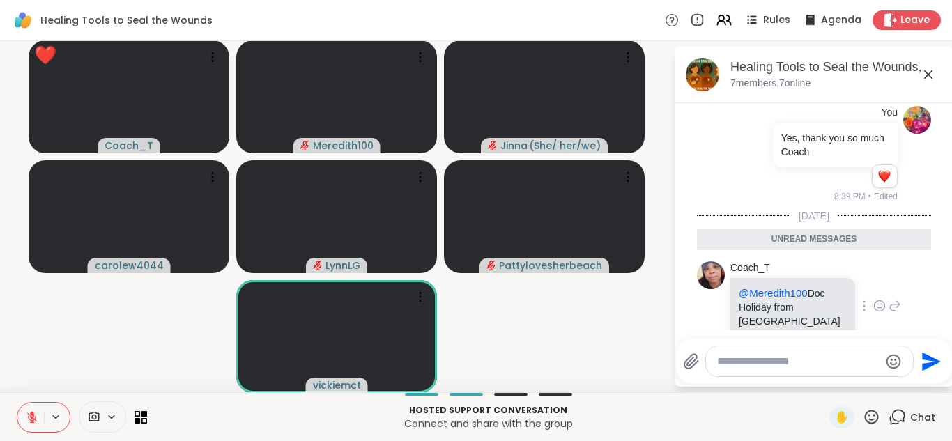
click at [882, 307] on icon at bounding box center [880, 307] width 4 height 1
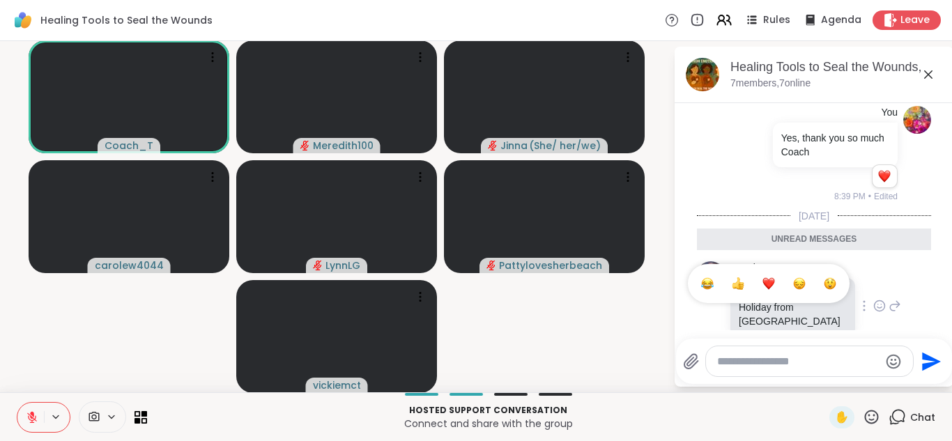
click at [770, 277] on div "Select Reaction: Heart" at bounding box center [769, 283] width 13 height 13
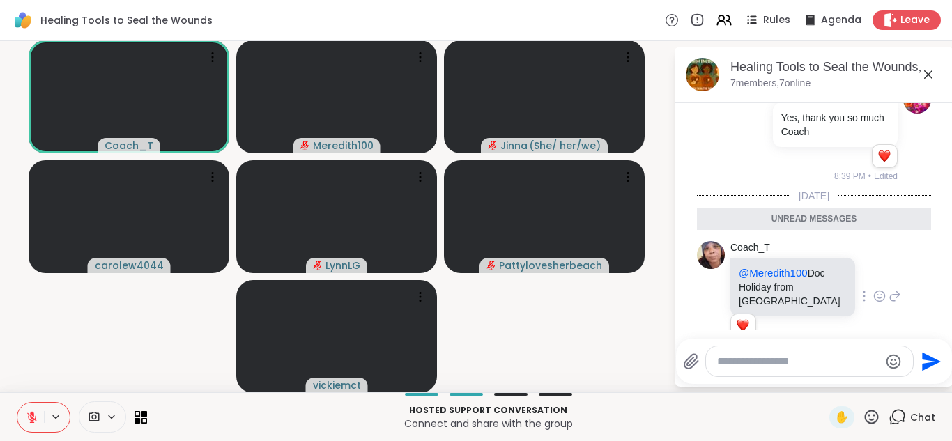
click at [929, 75] on icon at bounding box center [929, 74] width 8 height 8
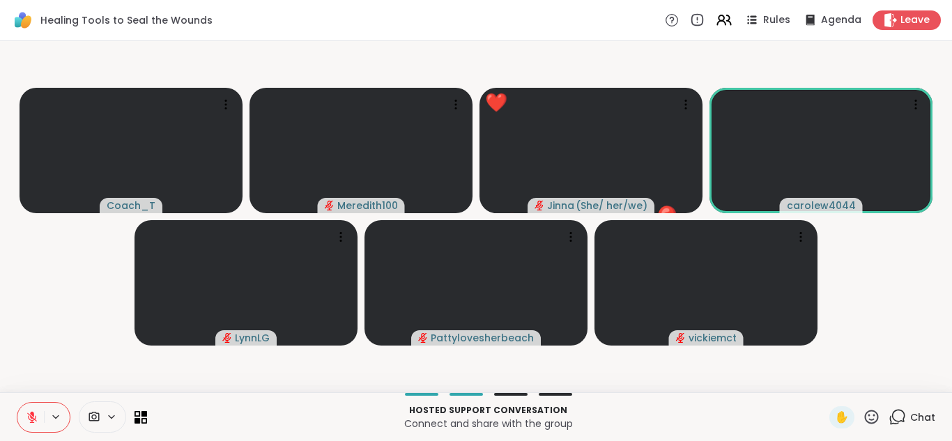
click at [33, 418] on icon at bounding box center [32, 418] width 10 height 10
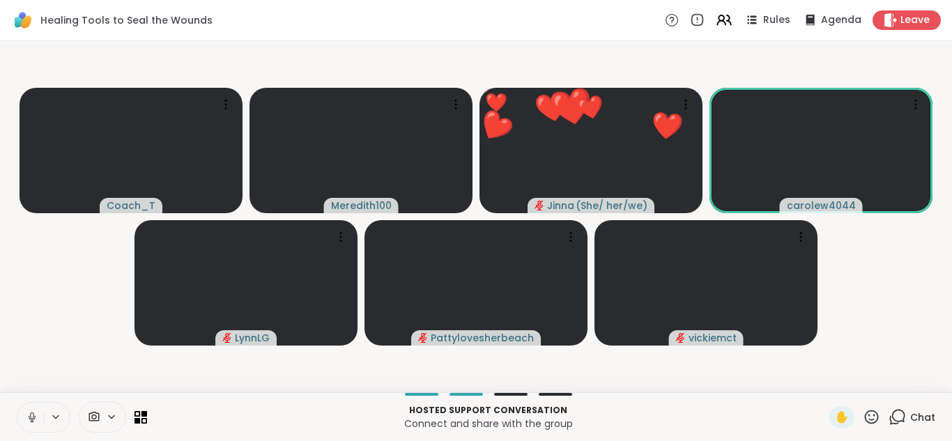
click at [874, 416] on icon at bounding box center [871, 417] width 17 height 17
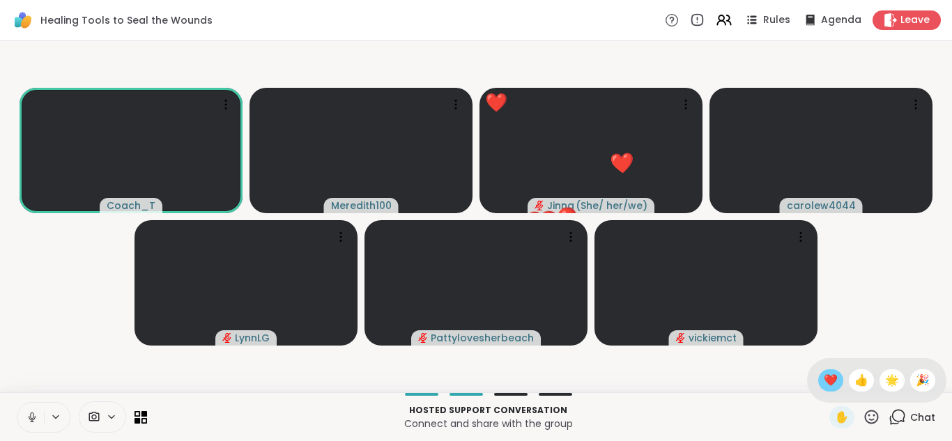
click at [830, 380] on span "❤️" at bounding box center [831, 380] width 14 height 17
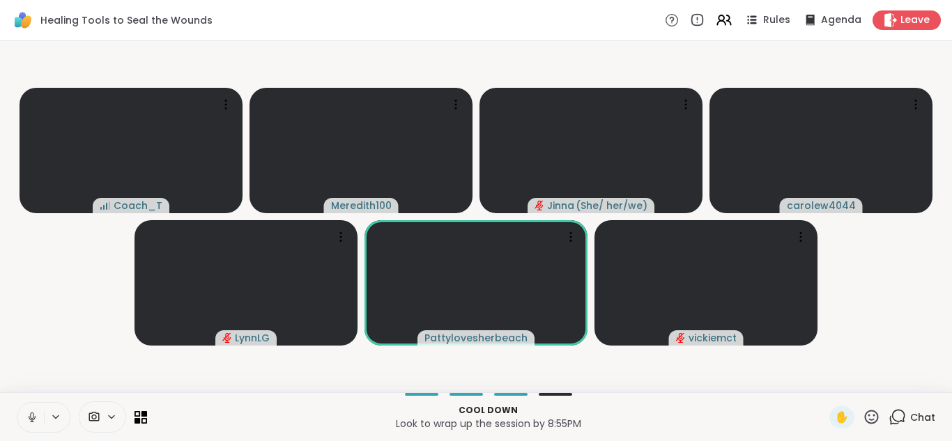
click at [870, 416] on icon at bounding box center [872, 417] width 14 height 14
click at [829, 383] on span "❤️" at bounding box center [831, 380] width 14 height 17
click at [872, 416] on icon at bounding box center [871, 417] width 17 height 17
click at [863, 383] on span "👍" at bounding box center [862, 380] width 14 height 17
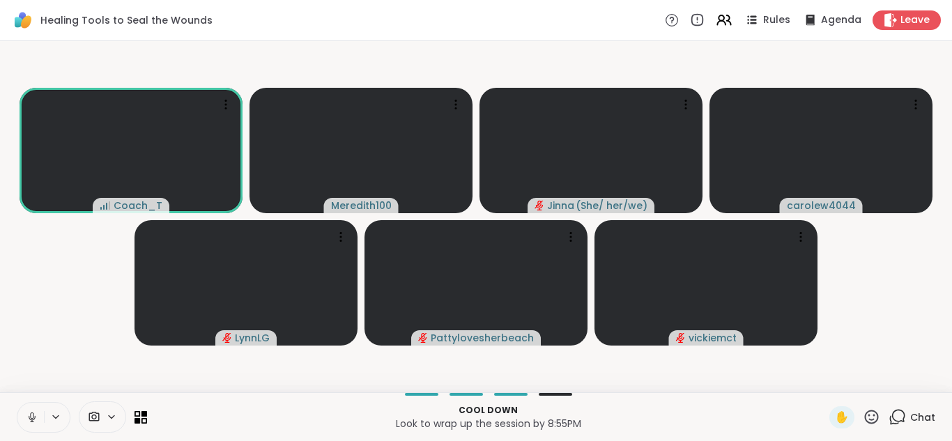
click at [30, 419] on icon at bounding box center [32, 418] width 7 height 4
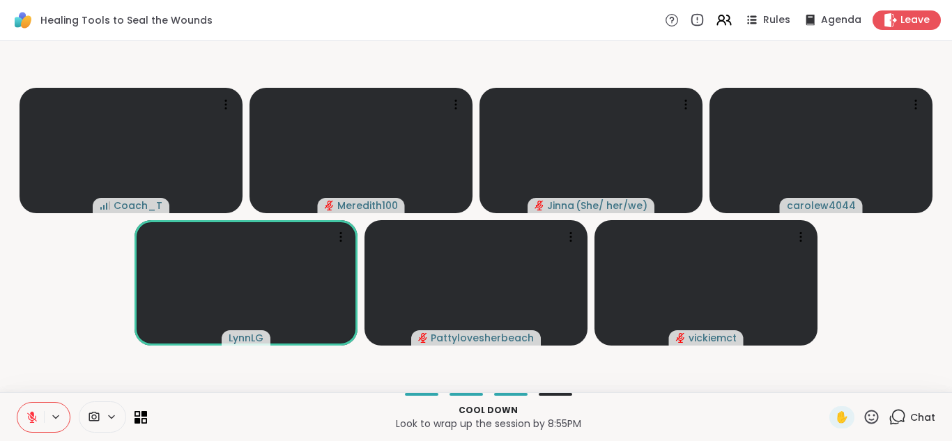
click at [874, 418] on icon at bounding box center [871, 417] width 17 height 17
click at [828, 381] on span "❤️" at bounding box center [831, 380] width 14 height 17
click at [871, 416] on icon at bounding box center [871, 417] width 17 height 17
click at [830, 381] on span "❤️" at bounding box center [831, 380] width 14 height 17
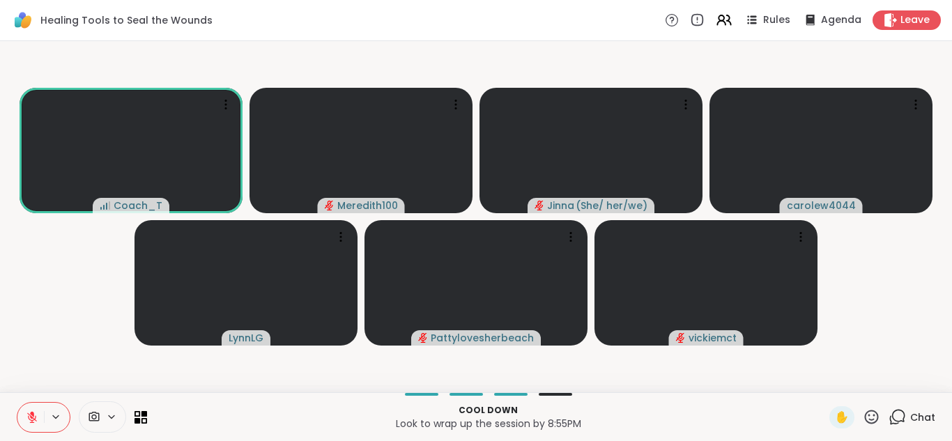
click at [897, 420] on icon at bounding box center [897, 417] width 17 height 17
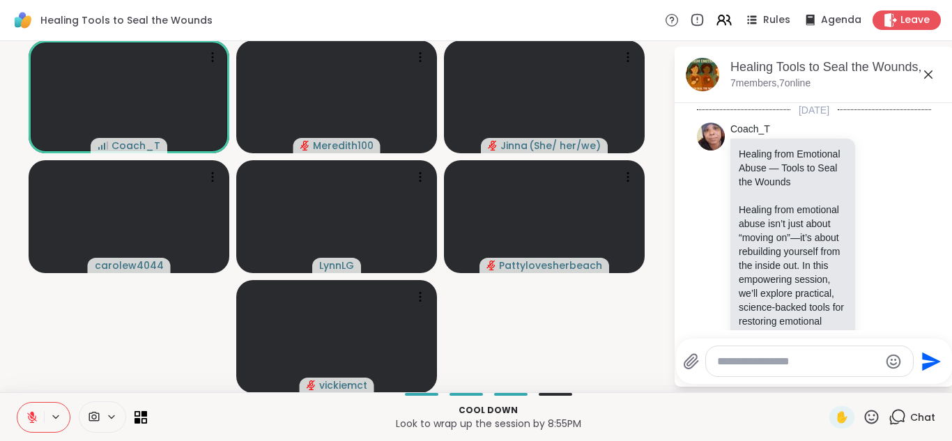
scroll to position [1826, 0]
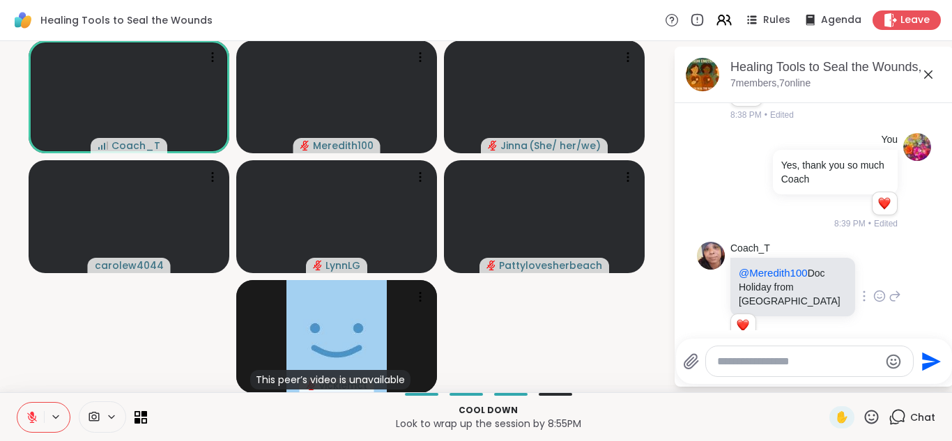
click at [916, 256] on div "Coach_T @Meredith100 [PERSON_NAME] from [GEOGRAPHIC_DATA] 1 1 8:46 PM • Edited" at bounding box center [814, 297] width 234 height 122
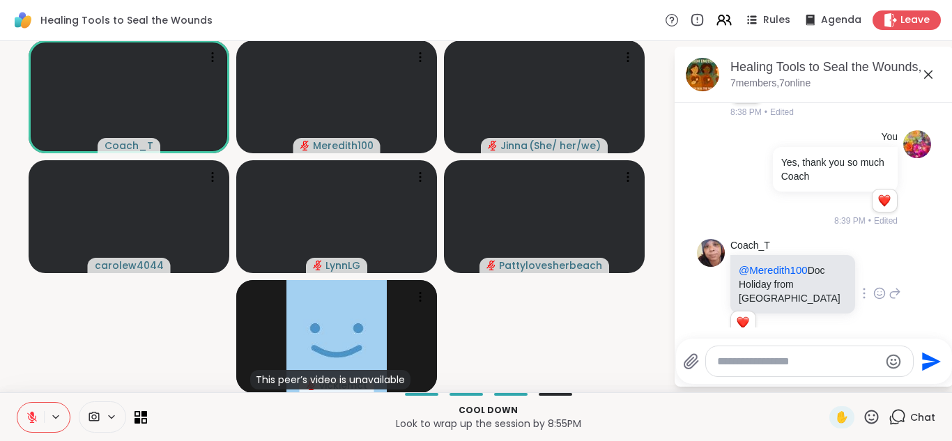
scroll to position [1, 0]
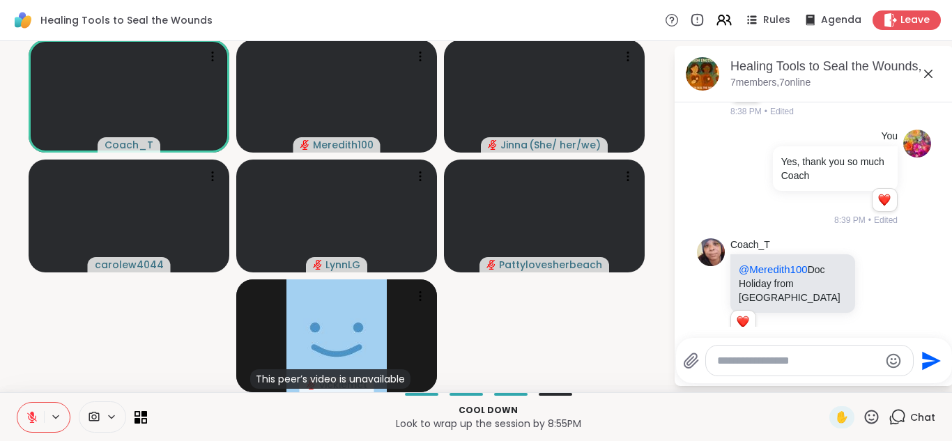
click at [929, 74] on icon at bounding box center [929, 74] width 8 height 8
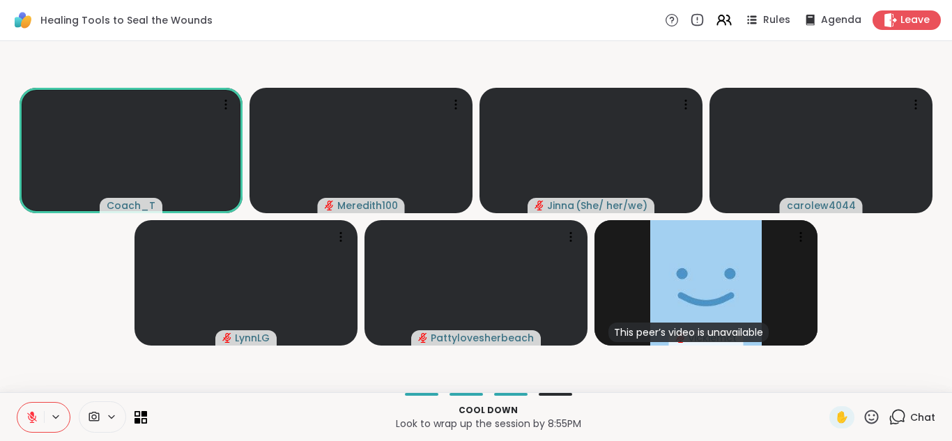
scroll to position [0, 0]
click at [872, 414] on icon at bounding box center [871, 417] width 17 height 17
click at [829, 376] on span "❤️" at bounding box center [831, 380] width 14 height 17
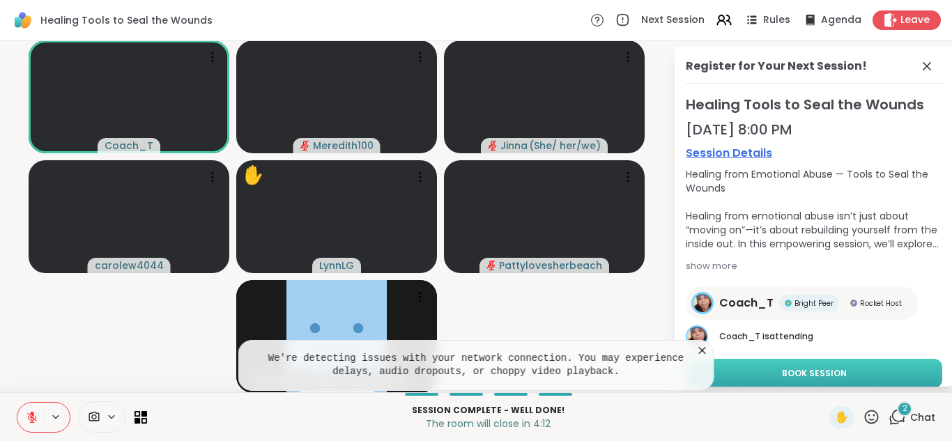
click at [787, 372] on span "Book Session" at bounding box center [814, 373] width 65 height 13
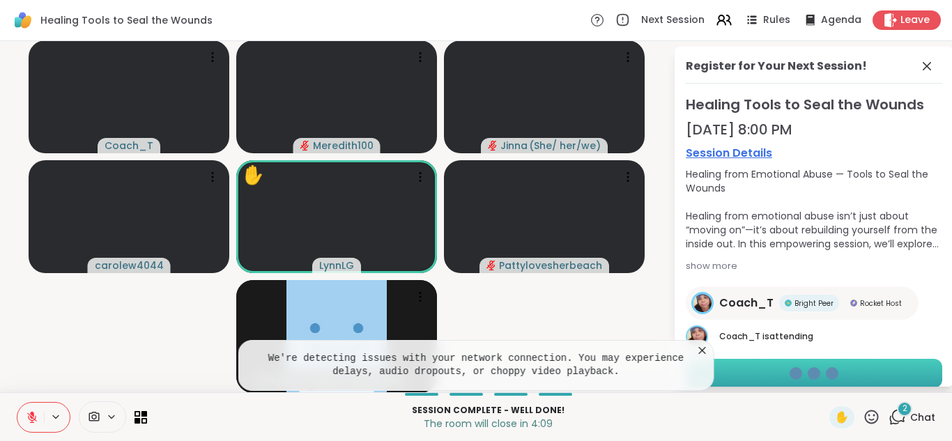
click at [899, 417] on icon at bounding box center [897, 417] width 17 height 17
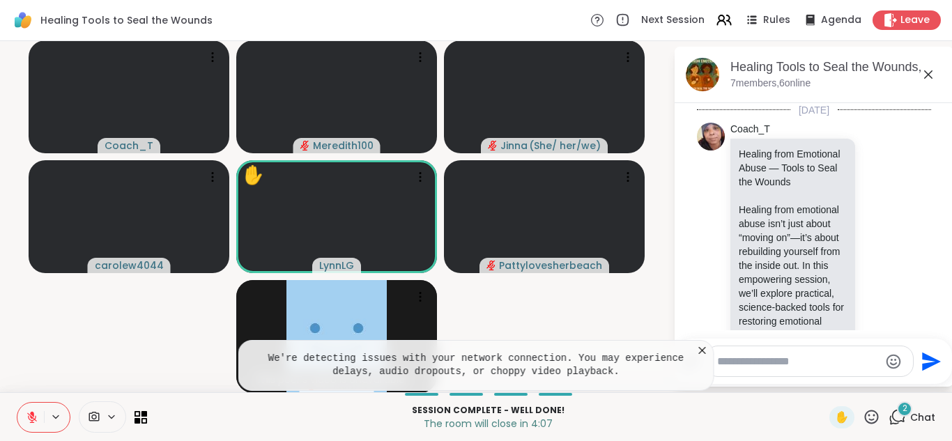
click at [700, 349] on icon at bounding box center [703, 351] width 14 height 14
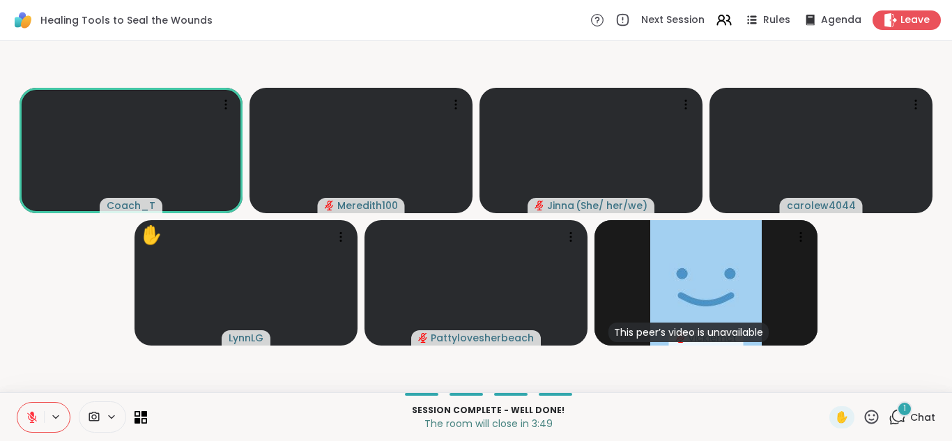
click at [896, 416] on icon at bounding box center [897, 417] width 17 height 17
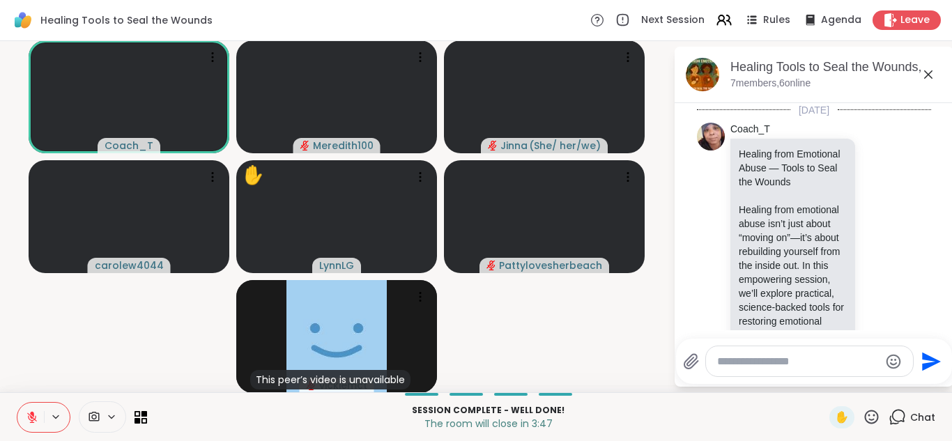
scroll to position [2124, 0]
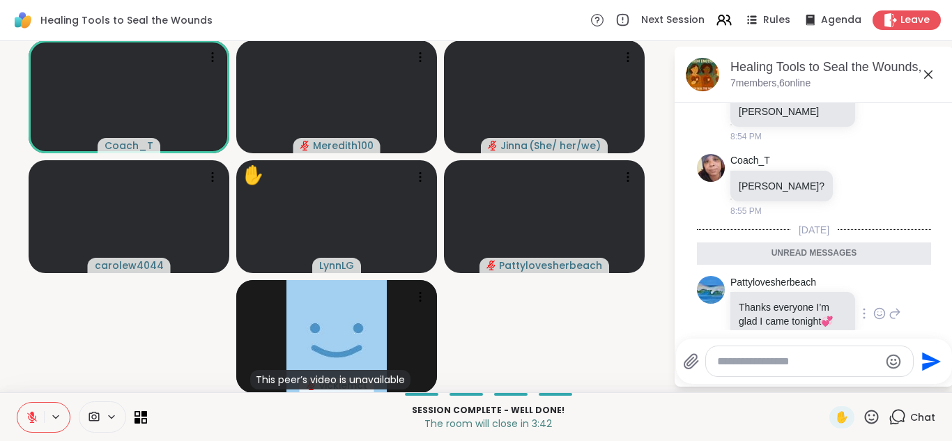
click at [881, 307] on icon at bounding box center [880, 314] width 13 height 14
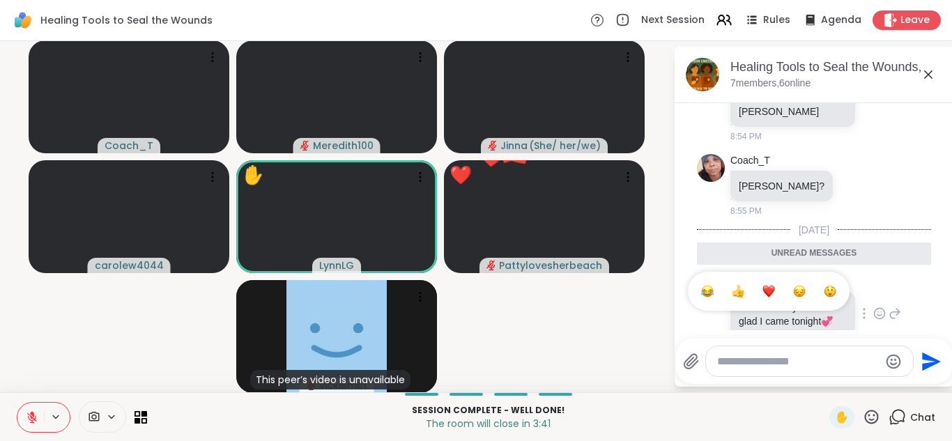
click at [767, 285] on div "Select Reaction: Heart" at bounding box center [769, 291] width 13 height 13
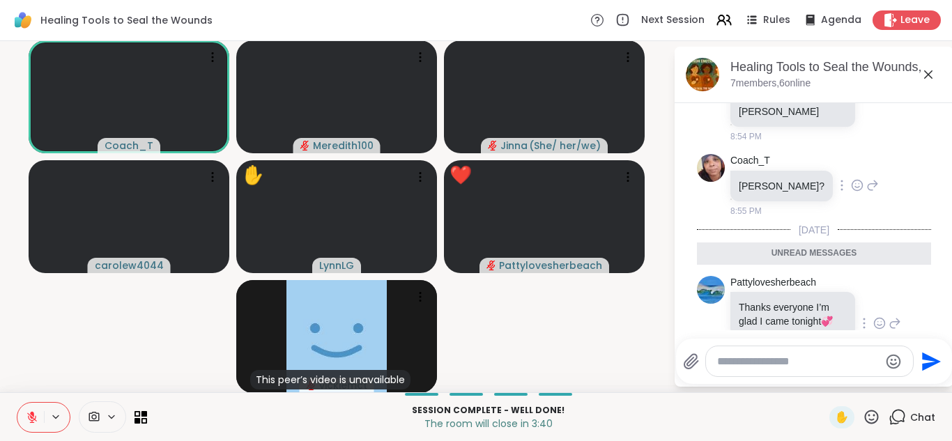
scroll to position [2144, 0]
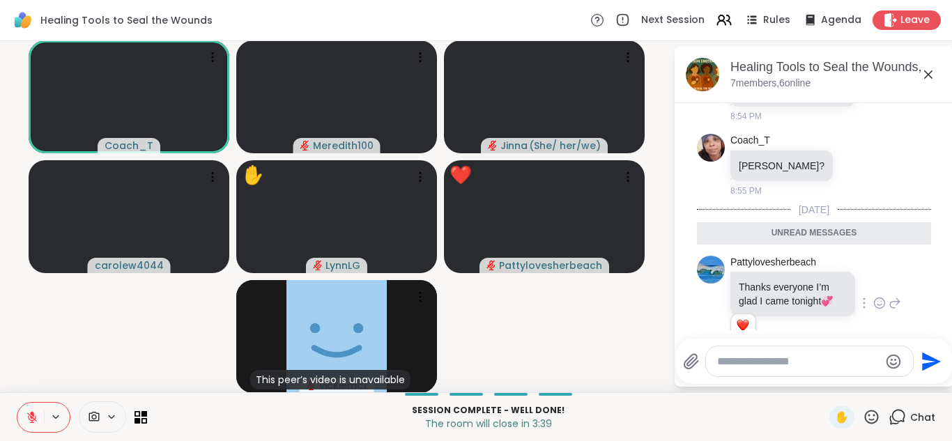
click at [927, 73] on icon at bounding box center [929, 74] width 8 height 8
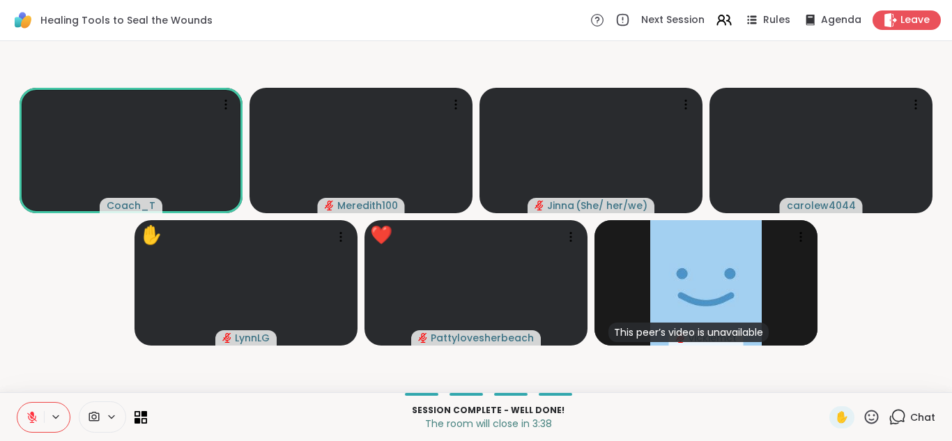
click at [869, 413] on icon at bounding box center [871, 417] width 17 height 17
click at [832, 381] on span "❤️" at bounding box center [831, 380] width 14 height 17
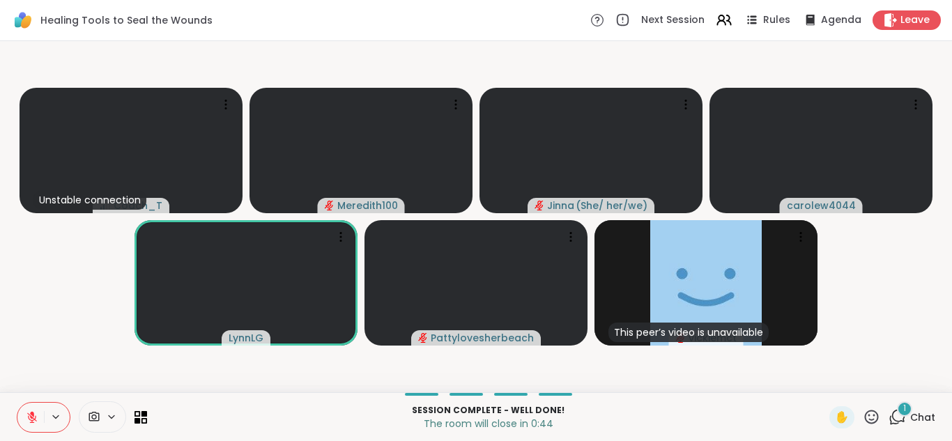
click at [897, 417] on icon at bounding box center [897, 417] width 17 height 17
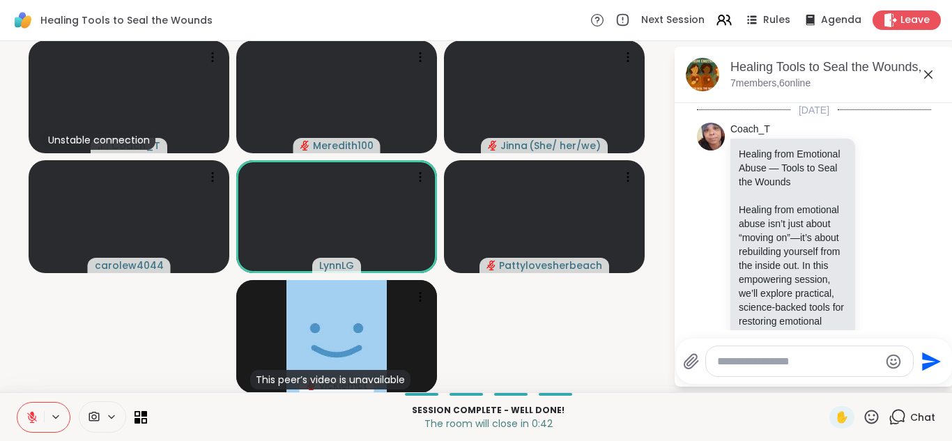
scroll to position [2280, 0]
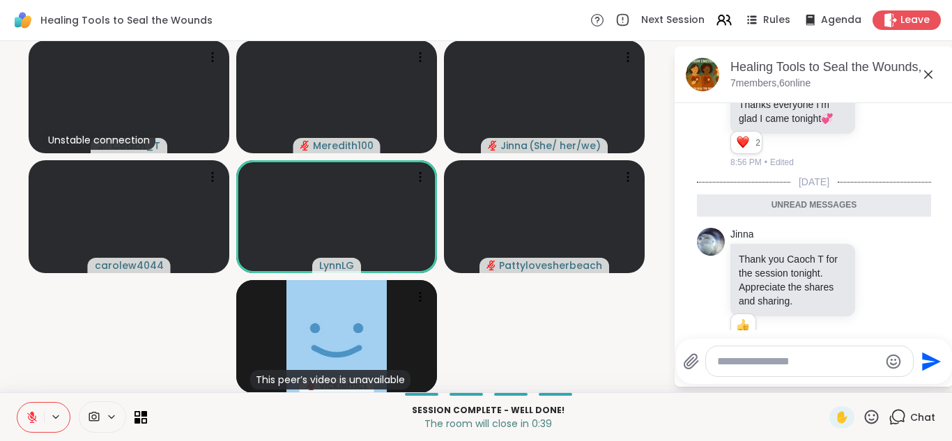
click at [929, 74] on icon at bounding box center [929, 74] width 8 height 8
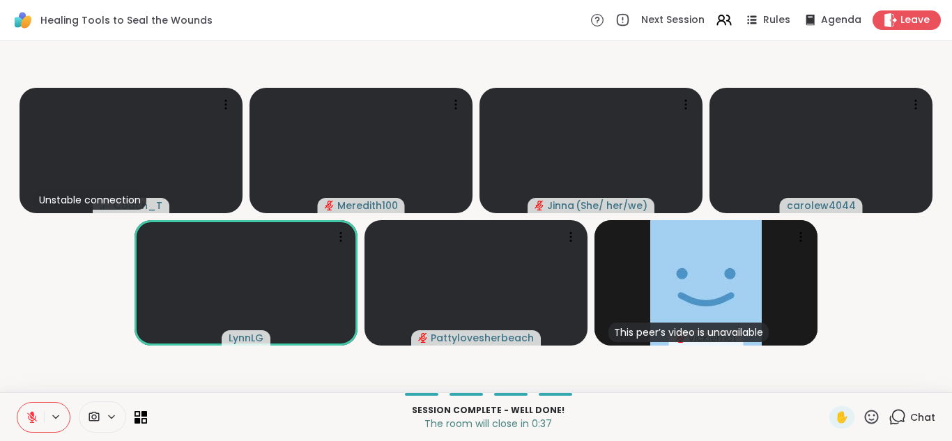
click at [841, 298] on video-player-container "Unstable connection Coach_T Meredith100 Jinna ( She/ her/we ) carolew4044 [PERS…" at bounding box center [476, 217] width 936 height 340
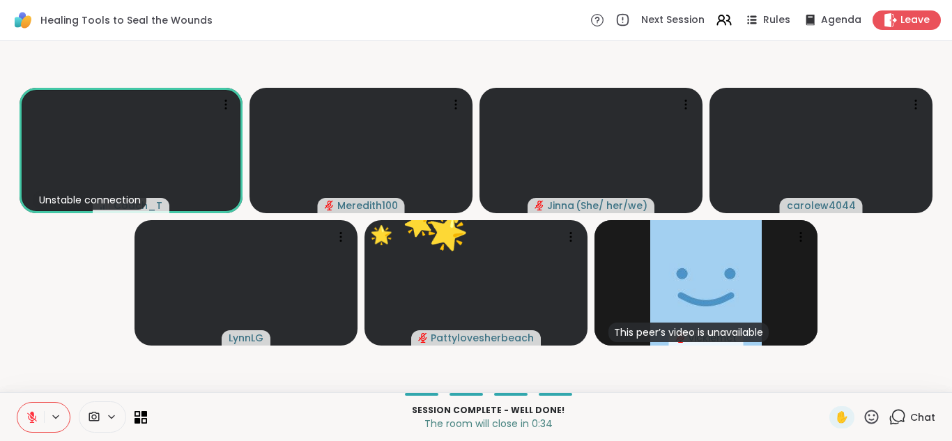
click at [873, 416] on icon at bounding box center [871, 417] width 17 height 17
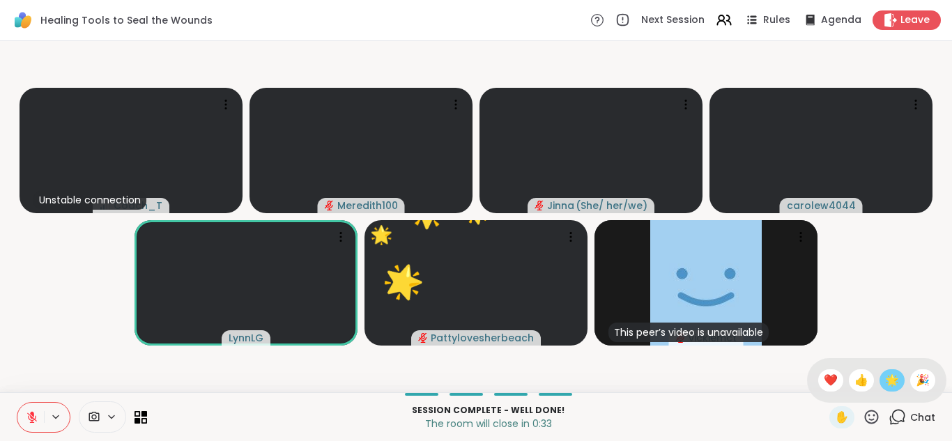
click at [898, 378] on span "🌟" at bounding box center [892, 380] width 14 height 17
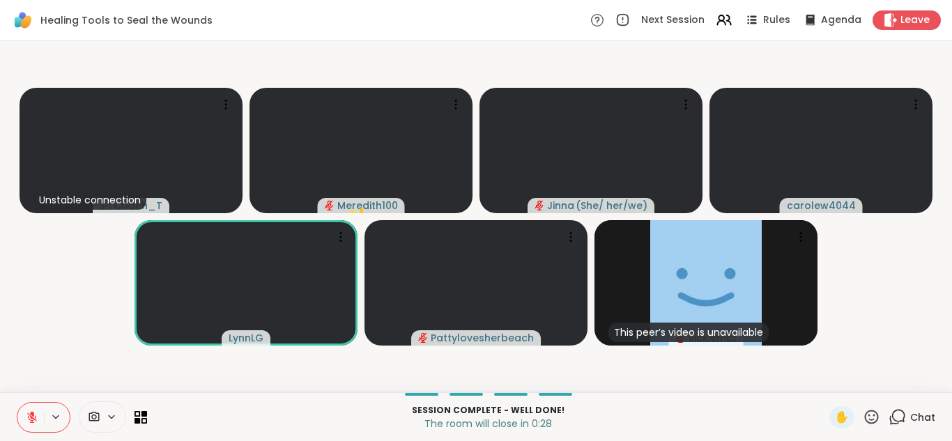
click at [871, 418] on icon at bounding box center [871, 417] width 17 height 17
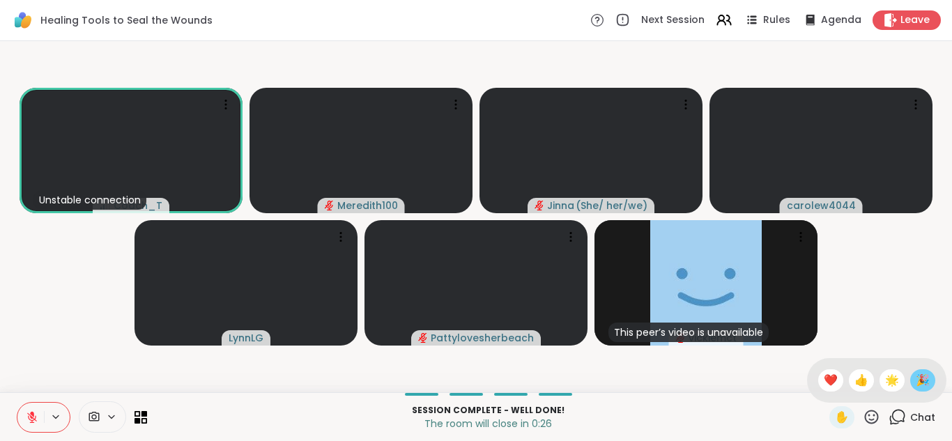
click at [922, 377] on span "🎉" at bounding box center [923, 380] width 14 height 17
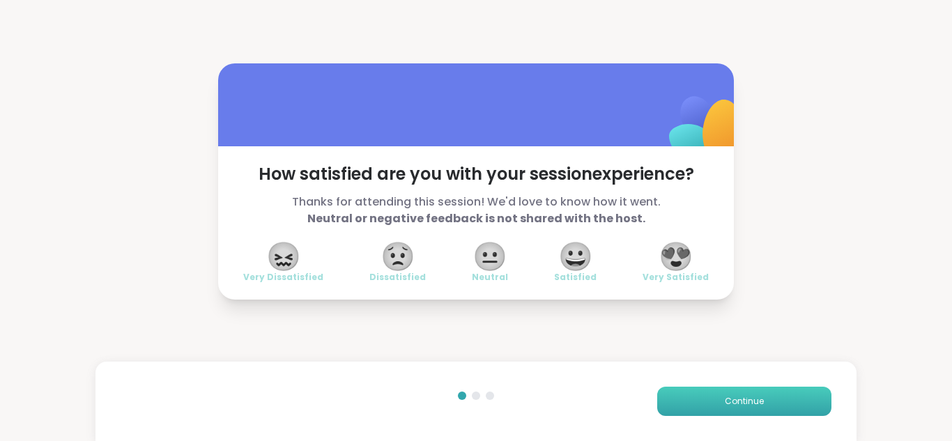
click at [741, 404] on span "Continue" at bounding box center [744, 401] width 39 height 13
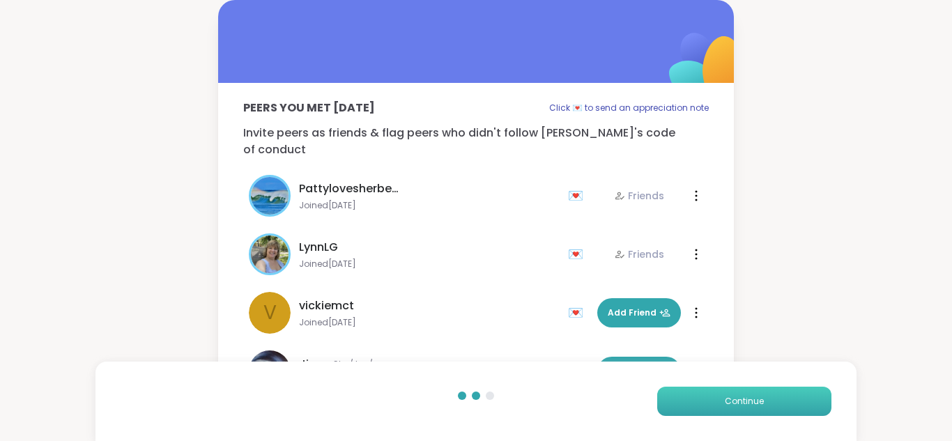
click at [741, 404] on span "Continue" at bounding box center [744, 401] width 39 height 13
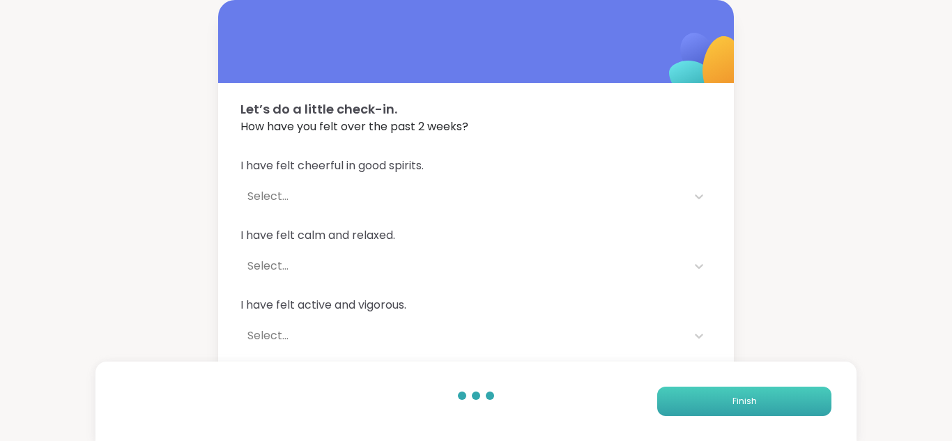
click at [741, 404] on span "Finish" at bounding box center [745, 401] width 24 height 13
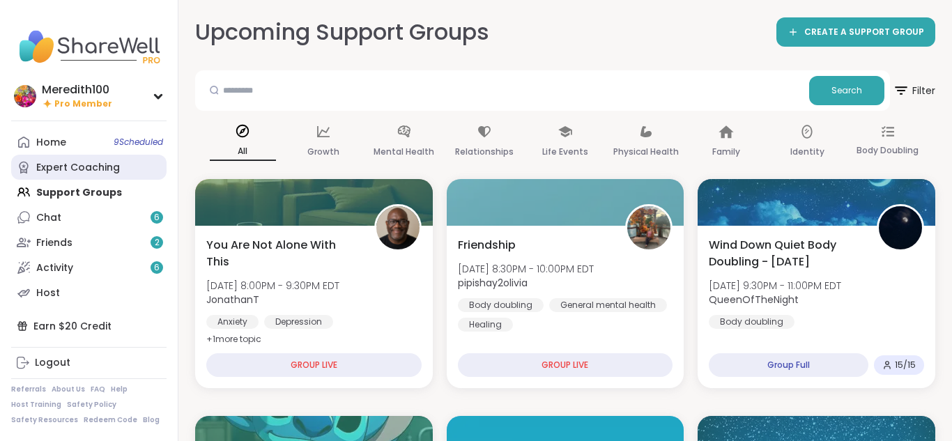
click at [98, 168] on div "Expert Coaching" at bounding box center [78, 168] width 84 height 14
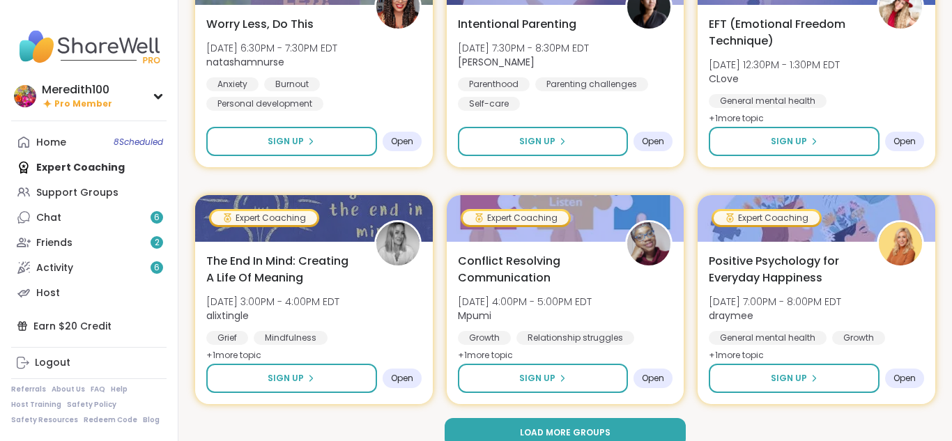
scroll to position [2637, 0]
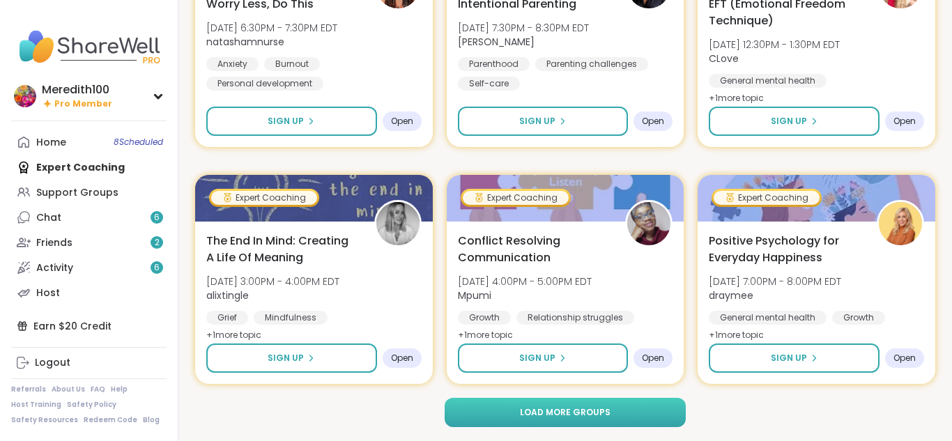
click at [669, 415] on button "Load more groups" at bounding box center [565, 412] width 241 height 29
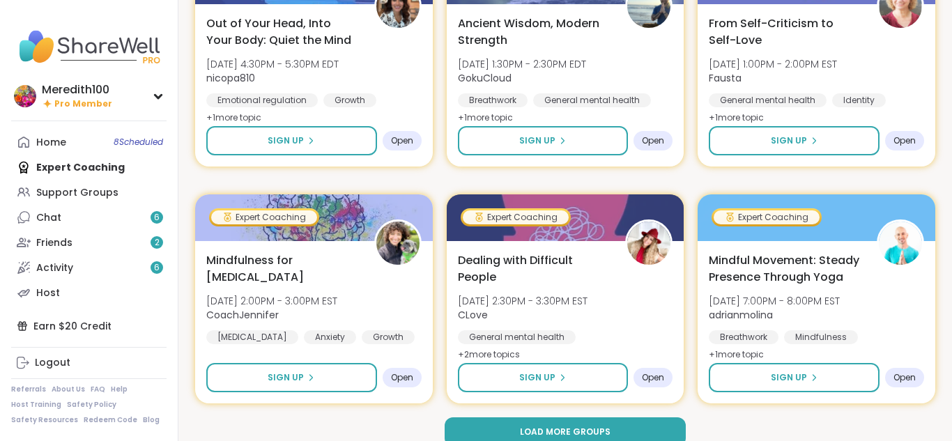
scroll to position [5482, 0]
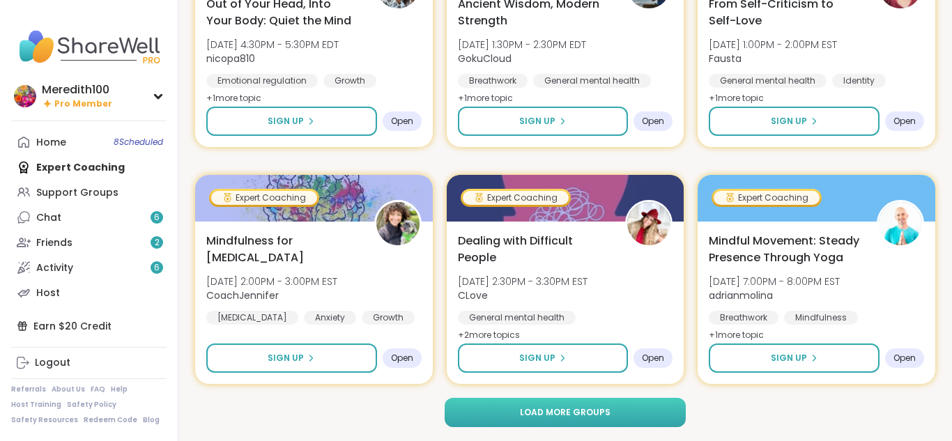
click at [487, 419] on button "Load more groups" at bounding box center [565, 412] width 241 height 29
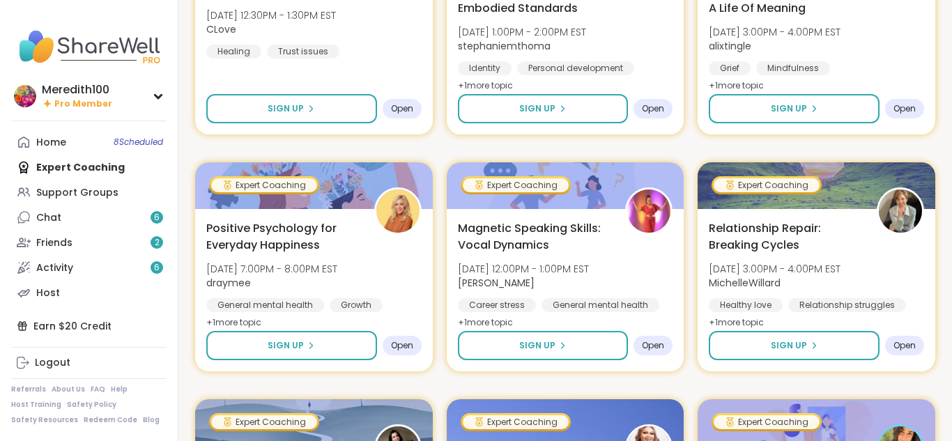
scroll to position [8103, 0]
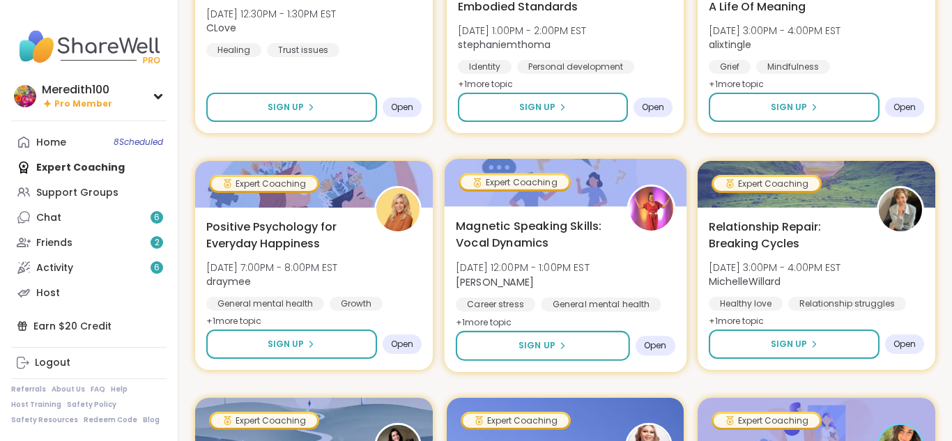
click at [629, 276] on div "Magnetic Speaking Skills: Vocal Dynamics [DATE] 12:00PM - 1:00PM EST [PERSON_NA…" at bounding box center [566, 275] width 220 height 114
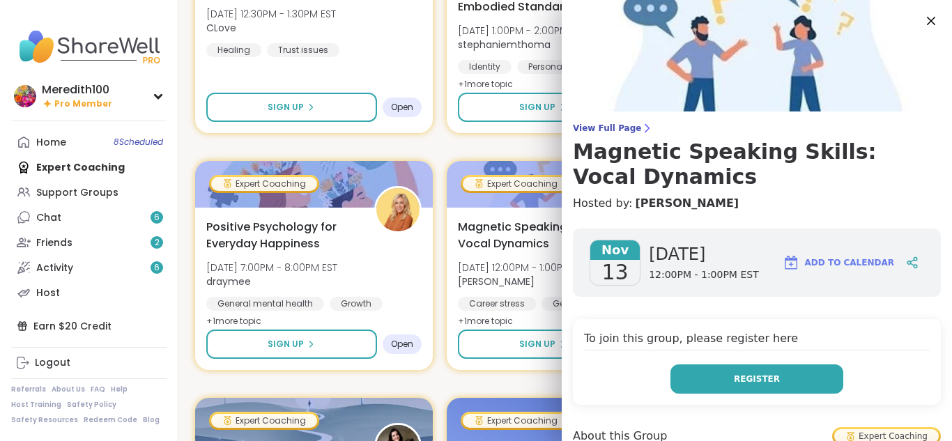
click at [747, 373] on span "Register" at bounding box center [757, 379] width 46 height 13
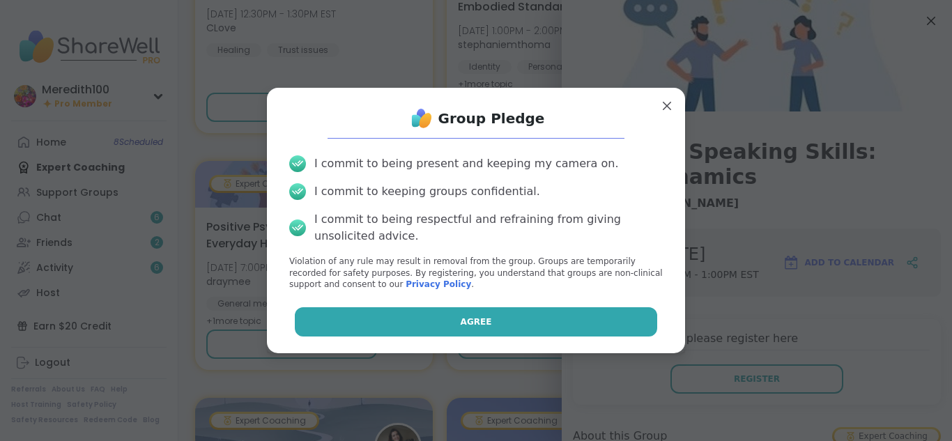
click at [511, 320] on button "Agree" at bounding box center [476, 321] width 363 height 29
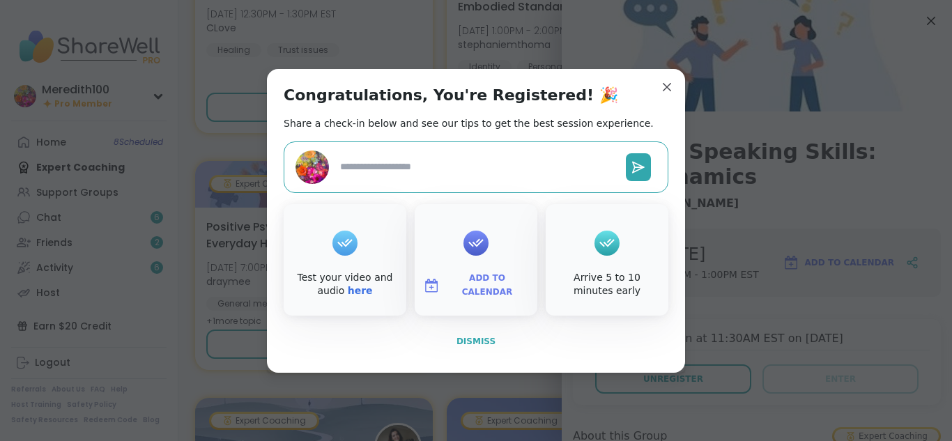
type textarea "*"
click at [476, 341] on span "Dismiss" at bounding box center [476, 342] width 39 height 10
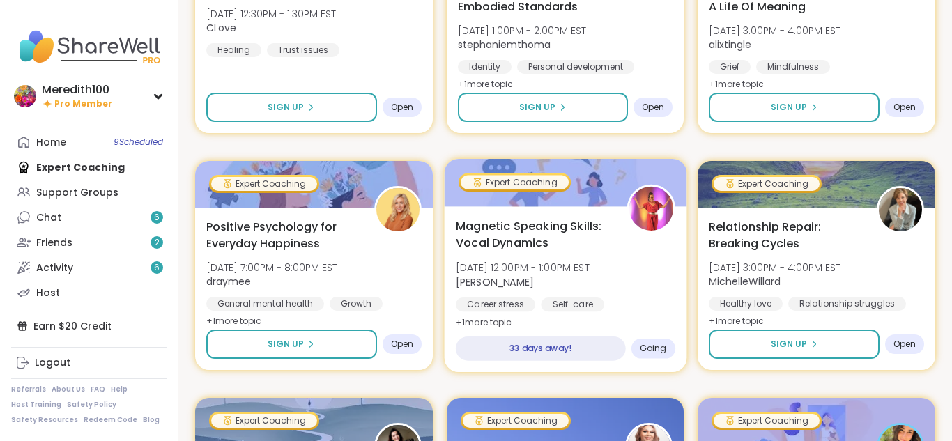
click at [535, 320] on div "Magnetic Speaking Skills: Vocal Dynamics [DATE] 12:00PM - 1:00PM EST [PERSON_NA…" at bounding box center [565, 289] width 242 height 166
click at [660, 205] on img at bounding box center [651, 209] width 44 height 44
